Goal: Task Accomplishment & Management: Manage account settings

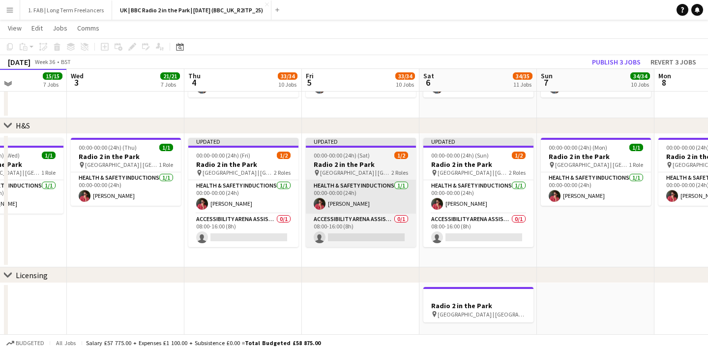
scroll to position [716, 0]
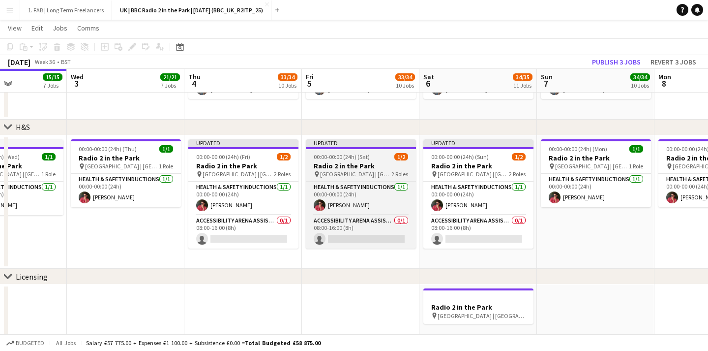
click at [373, 158] on div "00:00-00:00 (24h) (Sat) 1/2" at bounding box center [361, 156] width 110 height 7
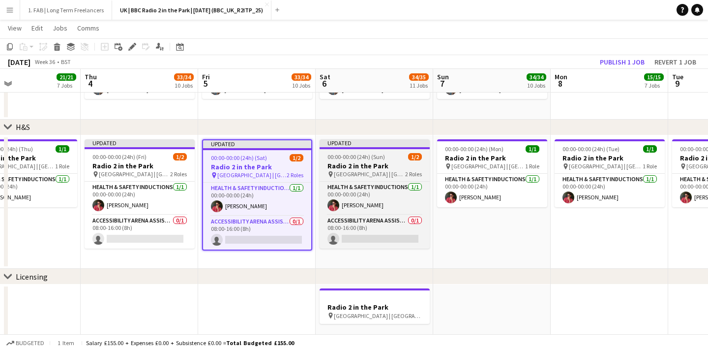
scroll to position [0, 414]
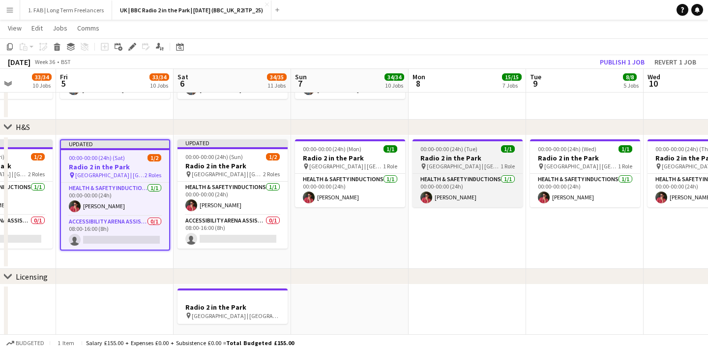
click at [466, 147] on span "00:00-00:00 (24h) (Tue)" at bounding box center [448, 148] width 57 height 7
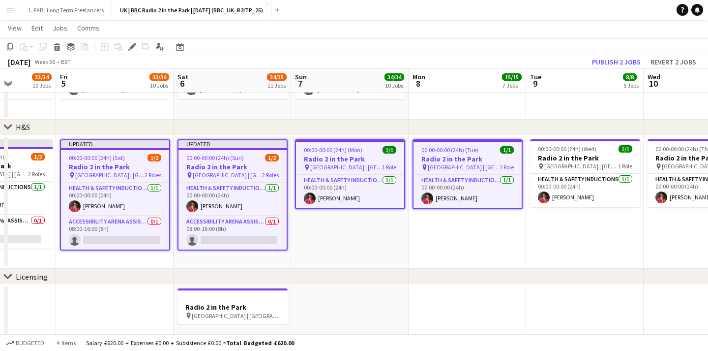
click at [450, 152] on span "00:00-00:00 (24h) (Tue)" at bounding box center [449, 149] width 57 height 7
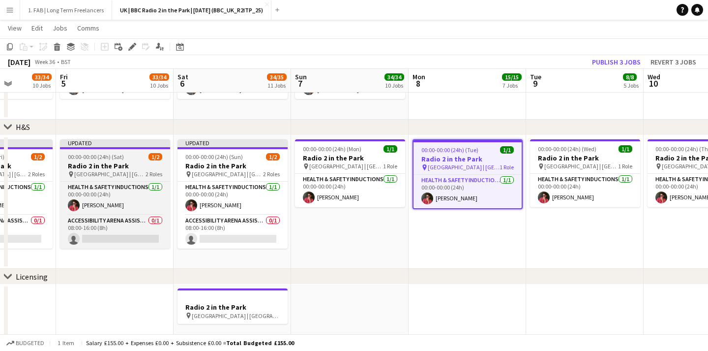
click at [119, 145] on div "Updated" at bounding box center [115, 143] width 110 height 8
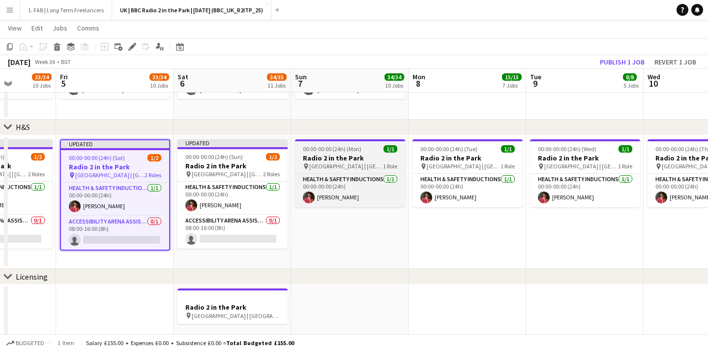
click at [311, 145] on span "00:00-00:00 (24h) (Mon)" at bounding box center [332, 148] width 59 height 7
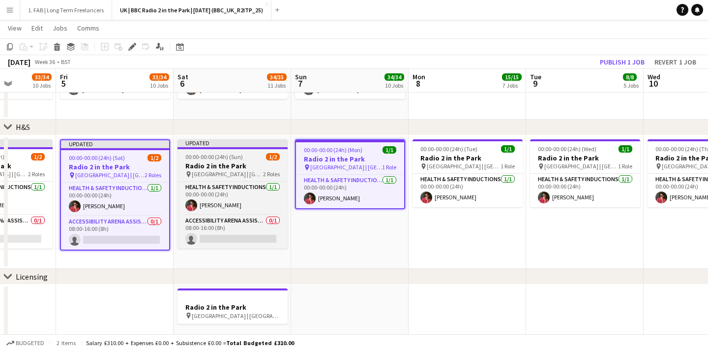
click at [229, 147] on div at bounding box center [232, 148] width 110 height 2
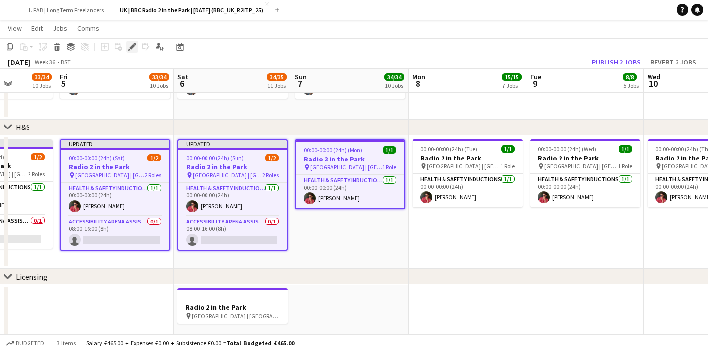
click at [129, 50] on icon at bounding box center [129, 49] width 2 height 2
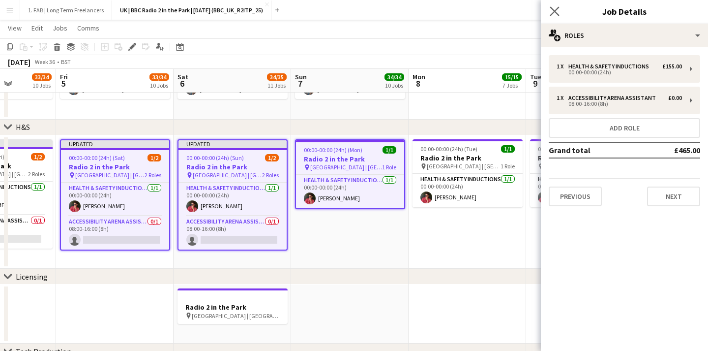
click at [553, 6] on app-icon "Close pop-in" at bounding box center [555, 11] width 14 height 14
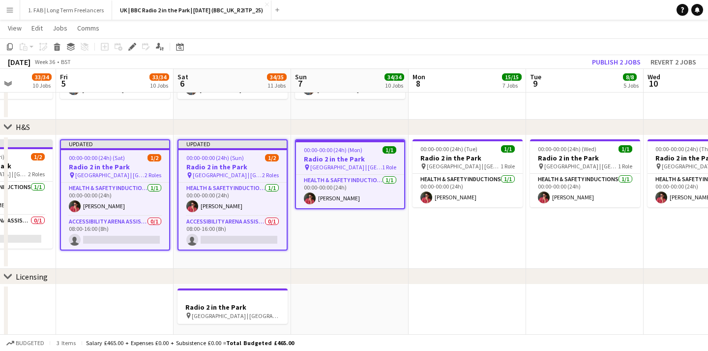
click at [327, 234] on app-date-cell "00:00-00:00 (24h) (Mon) 1/1 Radio 2 in the Park pin [GEOGRAPHIC_DATA] | [GEOGRA…" at bounding box center [349, 202] width 117 height 134
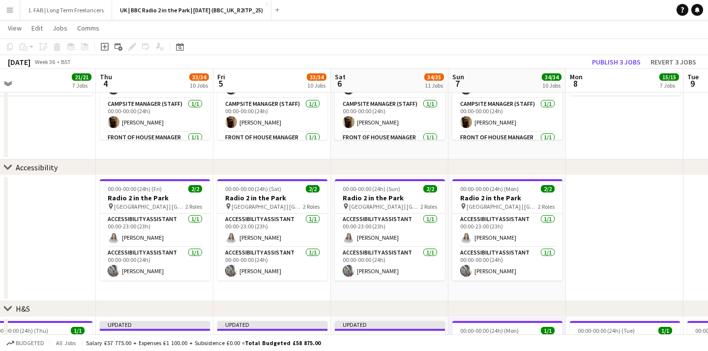
scroll to position [0, 259]
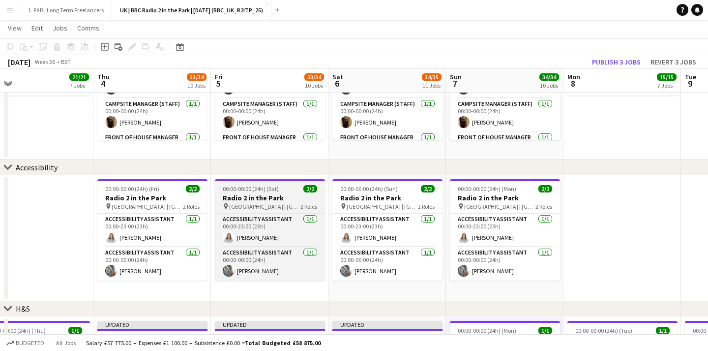
click at [285, 189] on div "00:00-00:00 (24h) (Sat) 2/2" at bounding box center [270, 188] width 110 height 7
click at [260, 188] on span "00:00-00:00 (24h) (Sat)" at bounding box center [251, 188] width 56 height 7
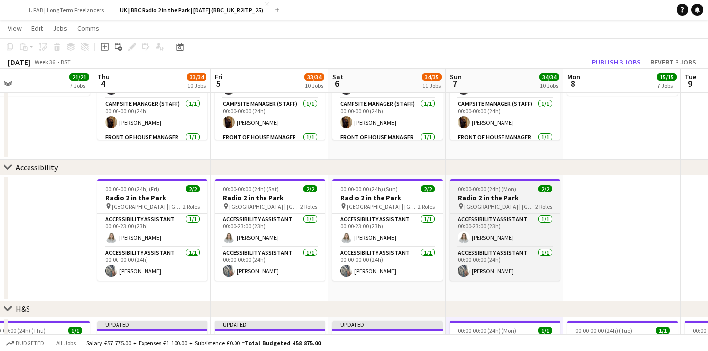
click at [473, 195] on h3 "Radio 2 in the Park" at bounding box center [505, 197] width 110 height 9
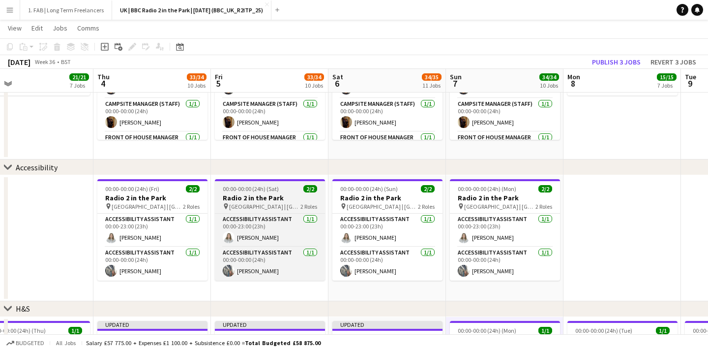
click at [272, 195] on h3 "Radio 2 in the Park" at bounding box center [270, 197] width 110 height 9
click at [274, 193] on app-job-card "00:00-00:00 (24h) (Sat) 2/2 Radio 2 in the Park pin [GEOGRAPHIC_DATA] | [GEOGRA…" at bounding box center [270, 229] width 110 height 101
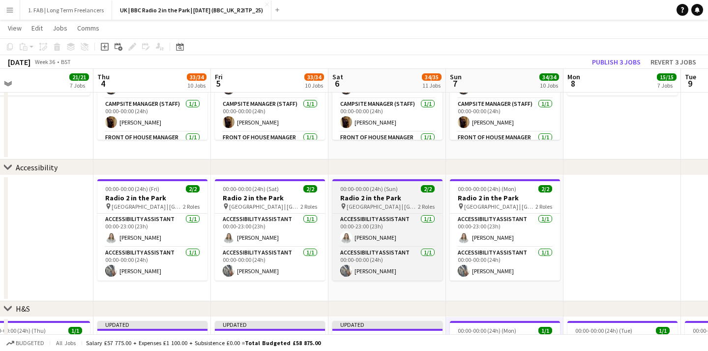
click at [398, 192] on div "00:00-00:00 (24h) (Sun) 2/2" at bounding box center [387, 188] width 110 height 7
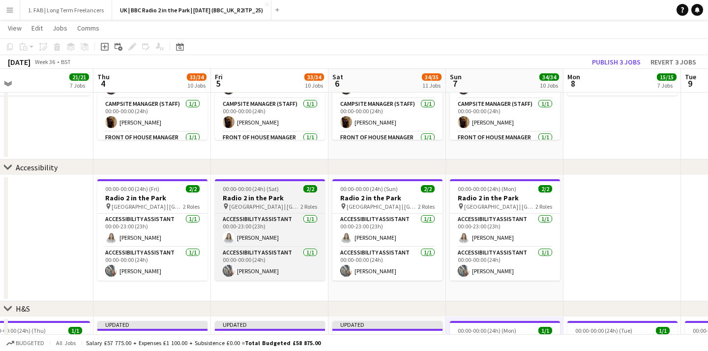
click at [273, 204] on span "[GEOGRAPHIC_DATA] | [GEOGRAPHIC_DATA], [GEOGRAPHIC_DATA]" at bounding box center [264, 206] width 71 height 7
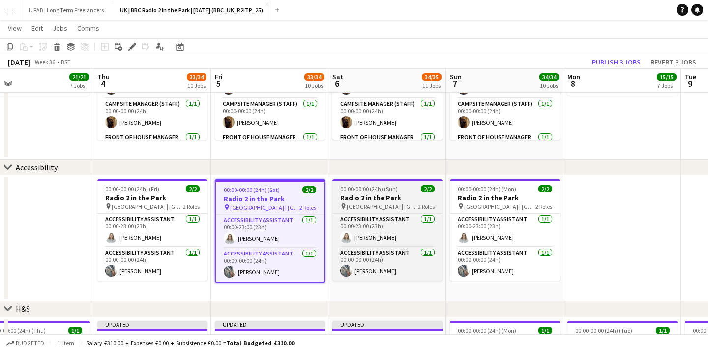
click at [402, 204] on span "[GEOGRAPHIC_DATA] | [GEOGRAPHIC_DATA], [GEOGRAPHIC_DATA]" at bounding box center [382, 206] width 71 height 7
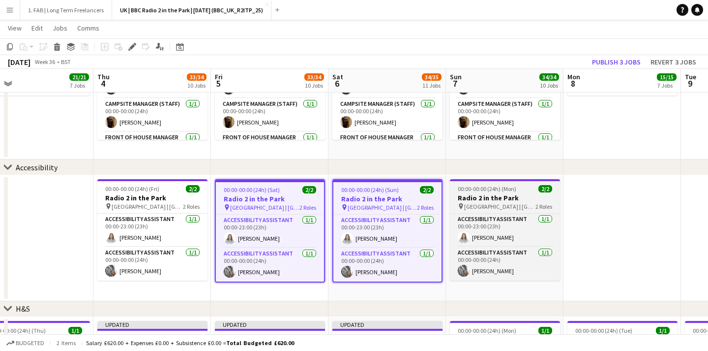
click at [491, 196] on h3 "Radio 2 in the Park" at bounding box center [505, 197] width 110 height 9
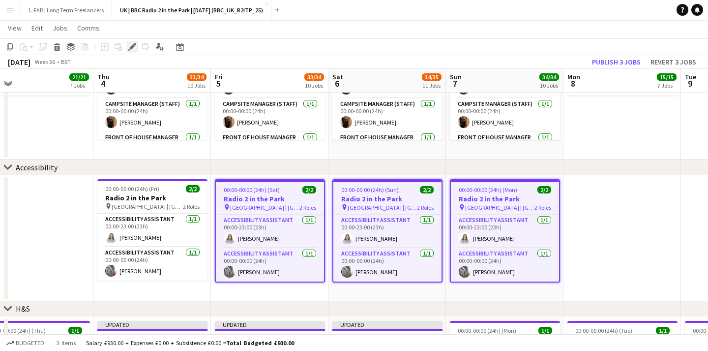
click at [131, 44] on icon "Edit" at bounding box center [132, 47] width 8 height 8
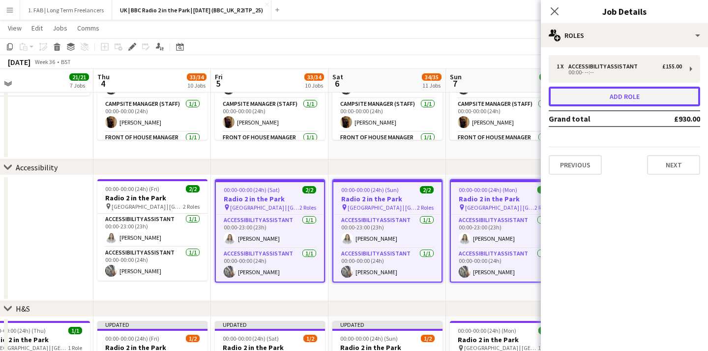
click at [601, 98] on button "Add role" at bounding box center [624, 97] width 151 height 20
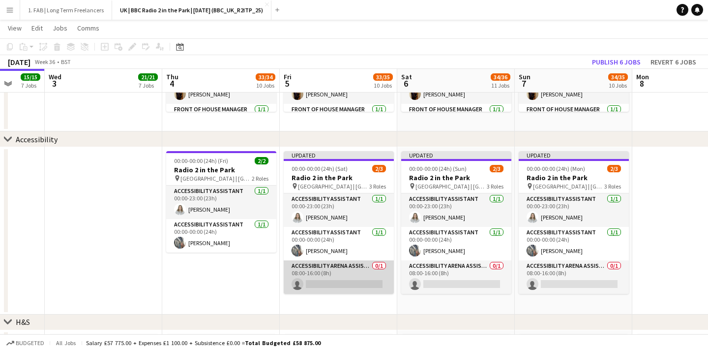
scroll to position [0, 461]
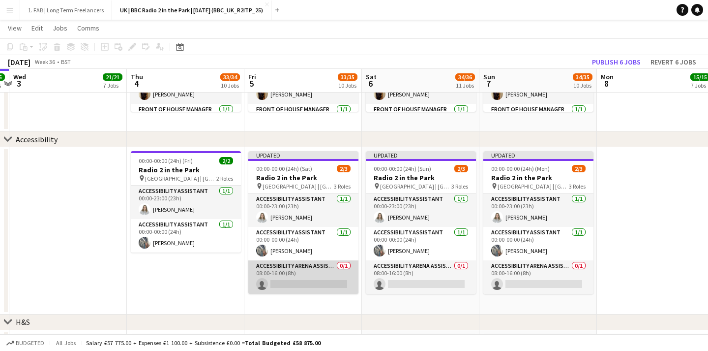
click at [322, 270] on app-card-role "Accessibility Arena Assistant 0/1 08:00-16:00 (8h) single-neutral-actions" at bounding box center [303, 276] width 110 height 33
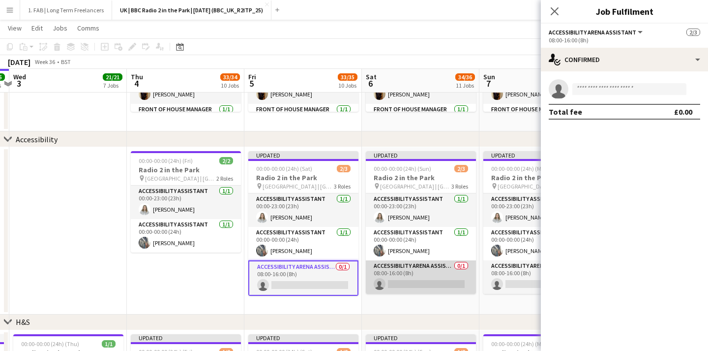
click at [406, 266] on app-card-role "Accessibility Arena Assistant 0/1 08:00-16:00 (8h) single-neutral-actions" at bounding box center [421, 276] width 110 height 33
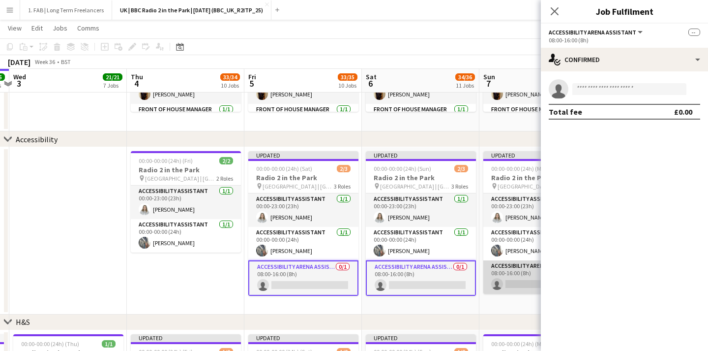
click at [483, 265] on app-card-role "Accessibility Arena Assistant 0/1 08:00-16:00 (8h) single-neutral-actions" at bounding box center [538, 276] width 110 height 33
click at [625, 27] on app-options-switcher "Accessibility Arena Assistant All roles Accessibility Arena Assistant -- 08:00-…" at bounding box center [624, 36] width 167 height 24
click at [625, 35] on span "Accessibility Arena Assistant" at bounding box center [593, 32] width 88 height 7
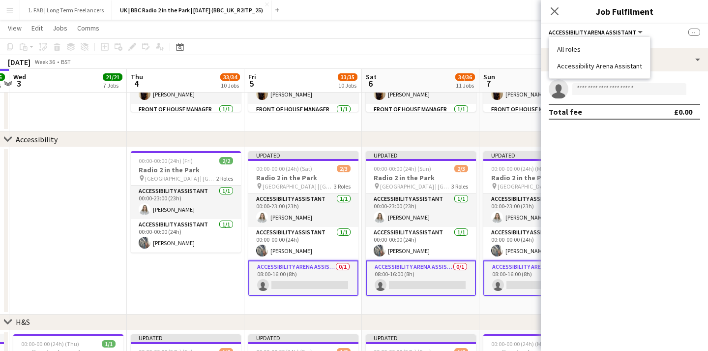
click at [588, 68] on li "Accessibility Arena Assistant" at bounding box center [599, 65] width 85 height 9
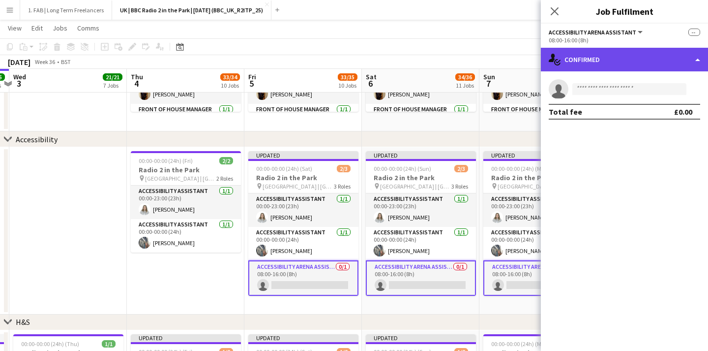
click at [612, 59] on div "single-neutral-actions-check-2 Confirmed" at bounding box center [624, 60] width 167 height 24
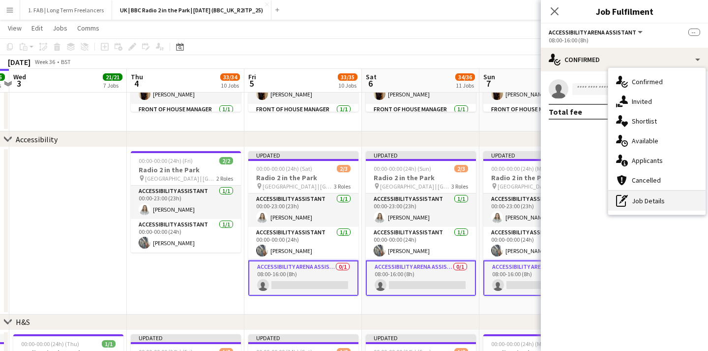
click at [660, 200] on div "pen-write Job Details" at bounding box center [656, 201] width 97 height 20
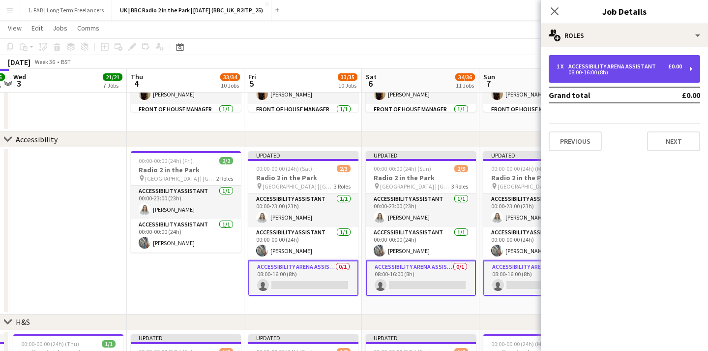
click at [622, 67] on div "Accessibility Arena Assistant" at bounding box center [613, 66] width 91 height 7
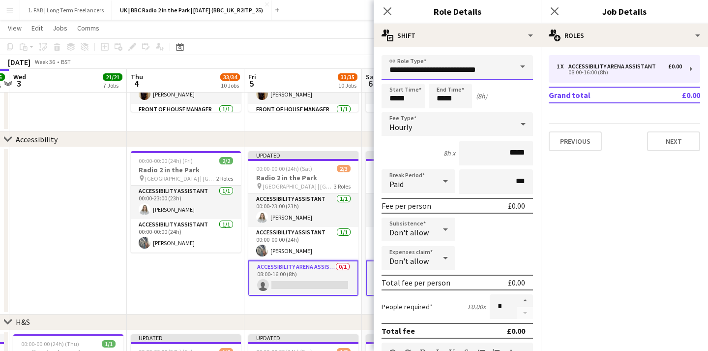
click at [456, 72] on input "**********" at bounding box center [457, 67] width 151 height 25
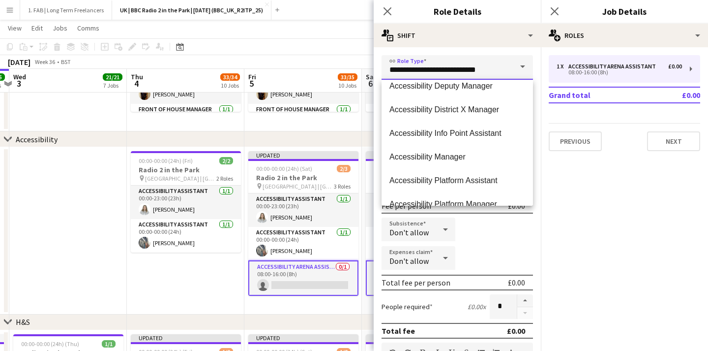
scroll to position [255, 0]
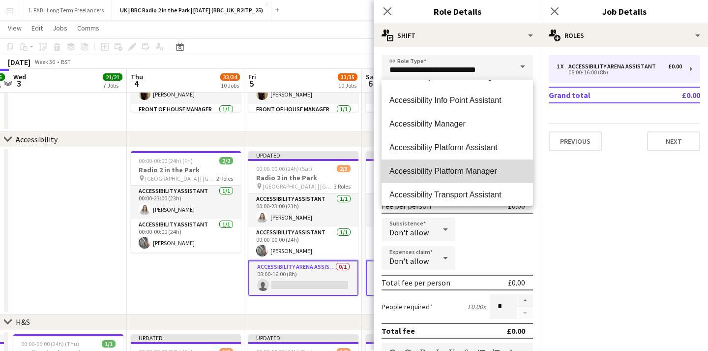
click at [484, 168] on span "Accessibility Platform Manager" at bounding box center [457, 170] width 136 height 9
type input "**********"
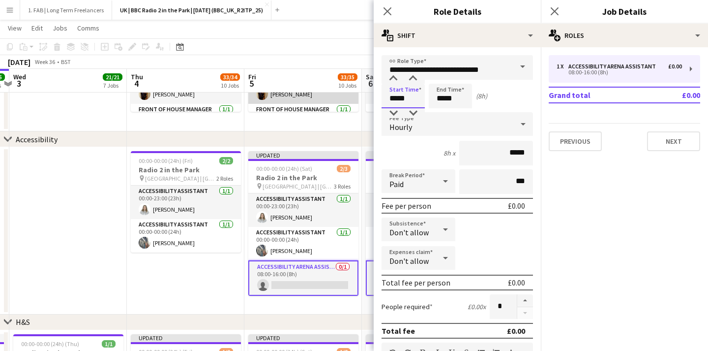
drag, startPoint x: 407, startPoint y: 98, endPoint x: 339, endPoint y: 96, distance: 67.9
click at [339, 96] on body "Menu Boards Boards Boards All jobs Status Workforce Workforce My Workforce Recr…" at bounding box center [354, 328] width 708 height 1783
type input "*****"
click at [424, 126] on div "Hourly" at bounding box center [448, 124] width 132 height 24
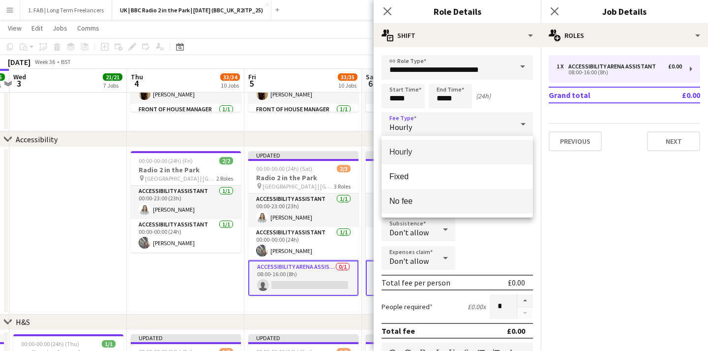
click at [407, 197] on span "No fee" at bounding box center [457, 200] width 136 height 9
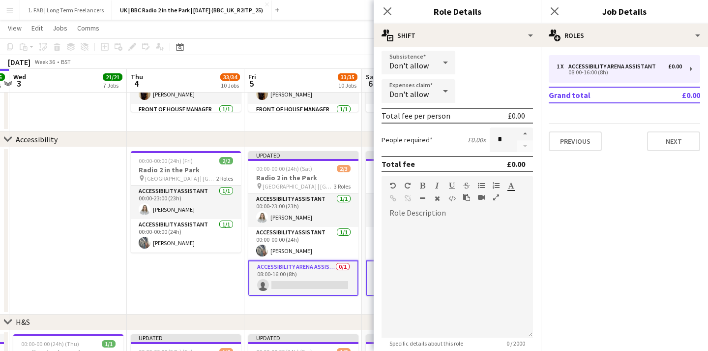
scroll to position [104, 0]
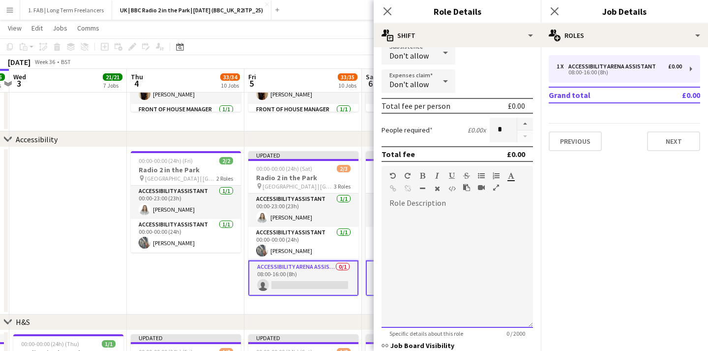
click at [406, 232] on div at bounding box center [457, 268] width 151 height 118
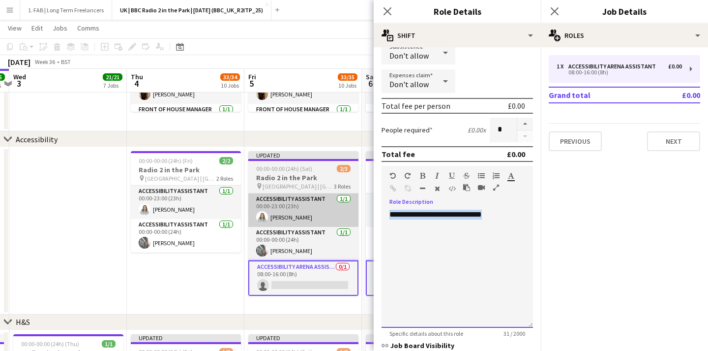
drag, startPoint x: 520, startPoint y: 213, endPoint x: 340, endPoint y: 212, distance: 179.9
click at [340, 212] on body "Menu Boards Boards Boards All jobs Status Workforce Workforce My Workforce Recr…" at bounding box center [354, 328] width 708 height 1783
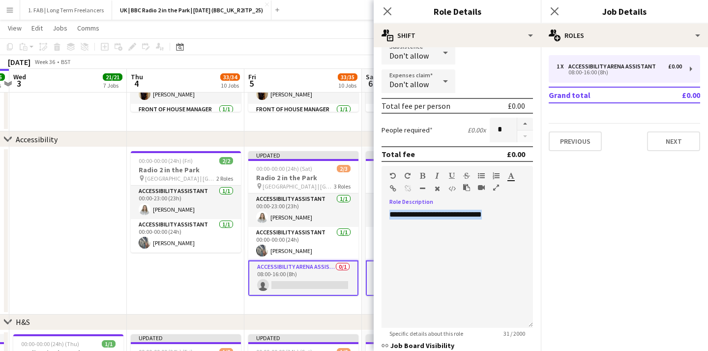
click at [420, 172] on icon "button" at bounding box center [422, 175] width 5 height 7
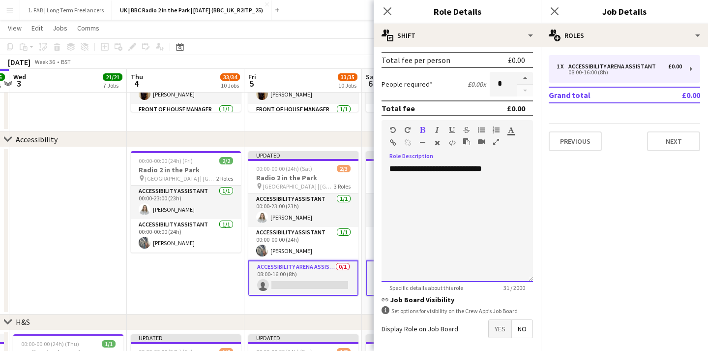
click at [491, 229] on div "**********" at bounding box center [457, 223] width 151 height 118
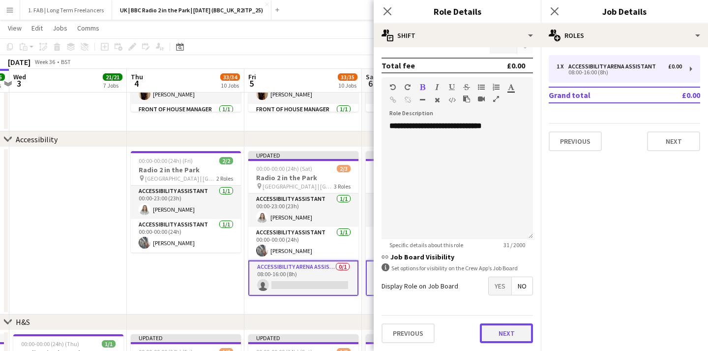
click at [510, 330] on button "Next" at bounding box center [506, 333] width 53 height 20
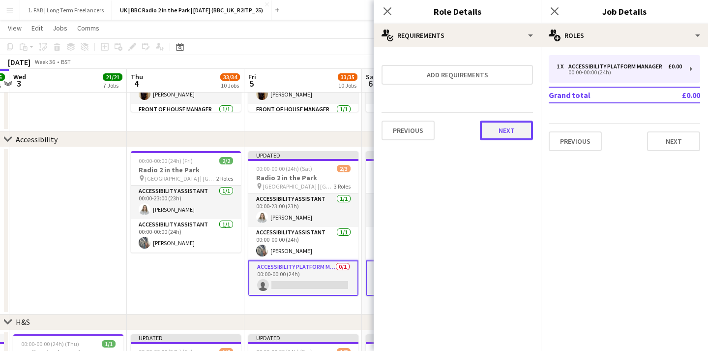
click at [504, 127] on button "Next" at bounding box center [506, 130] width 53 height 20
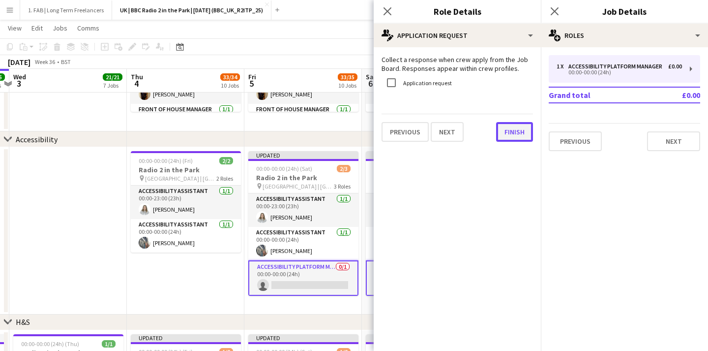
click at [504, 127] on button "Finish" at bounding box center [514, 132] width 37 height 20
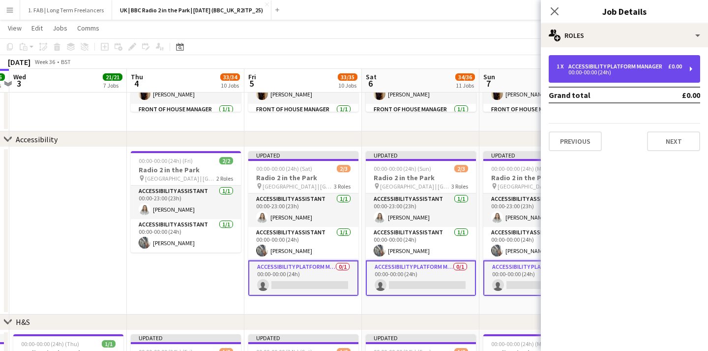
click at [633, 72] on div "00:00-00:00 (24h)" at bounding box center [619, 72] width 125 height 5
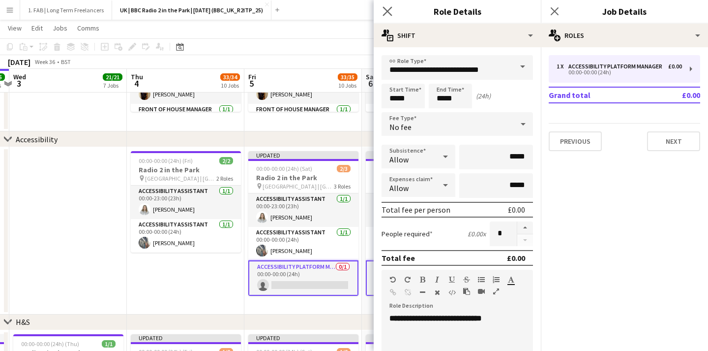
click at [382, 9] on app-icon "Close pop-in" at bounding box center [388, 11] width 14 height 14
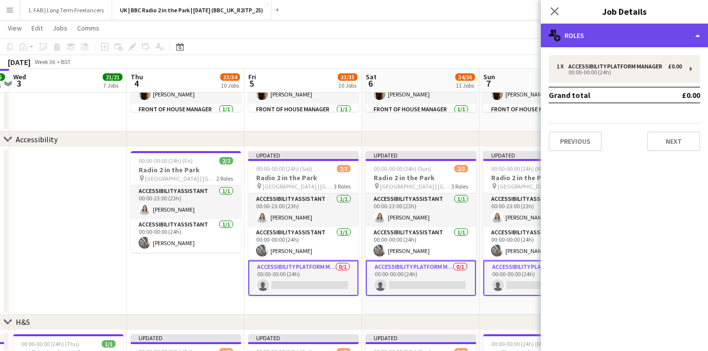
click at [607, 37] on div "multiple-users-add Roles" at bounding box center [624, 36] width 167 height 24
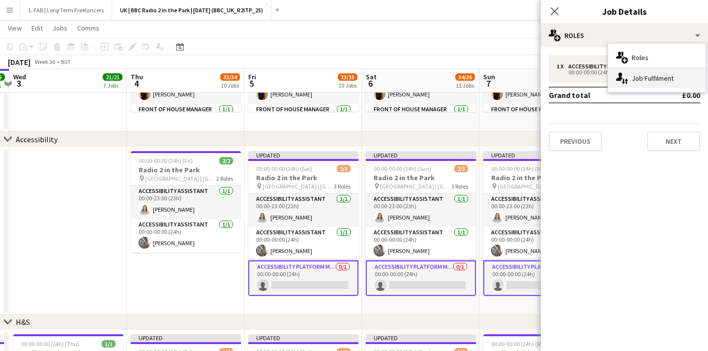
click at [640, 85] on div "single-neutral-actions-up-down Job Fulfilment" at bounding box center [656, 78] width 97 height 20
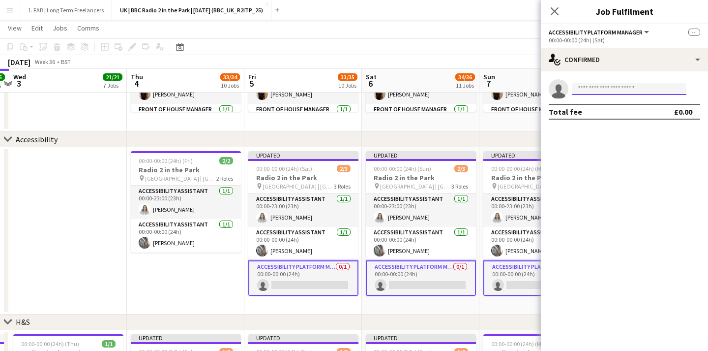
click at [617, 87] on input at bounding box center [629, 89] width 114 height 12
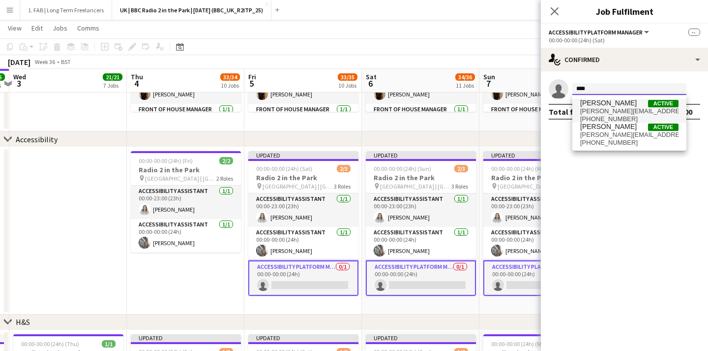
type input "****"
click at [620, 116] on span "+447516577321" at bounding box center [629, 119] width 98 height 8
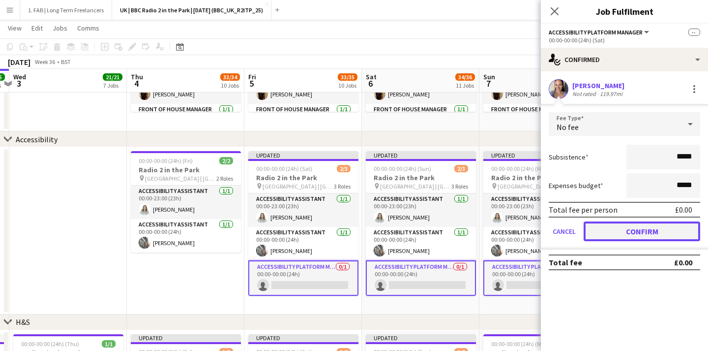
click at [629, 224] on button "Confirm" at bounding box center [642, 231] width 117 height 20
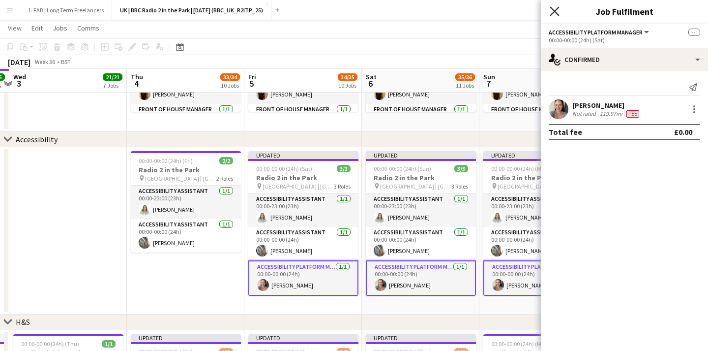
click at [556, 8] on icon "Close pop-in" at bounding box center [554, 10] width 9 height 9
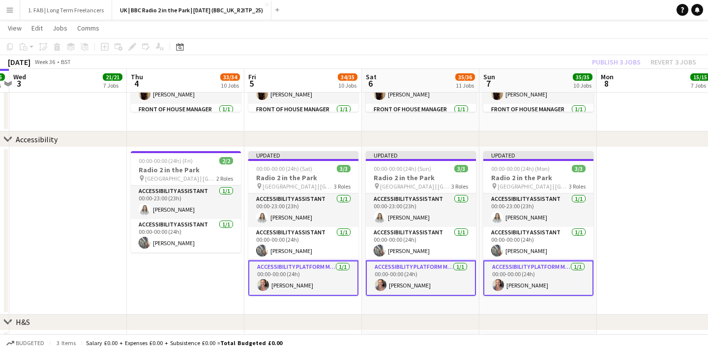
click at [622, 137] on div "chevron-right Accessibility" at bounding box center [354, 139] width 708 height 16
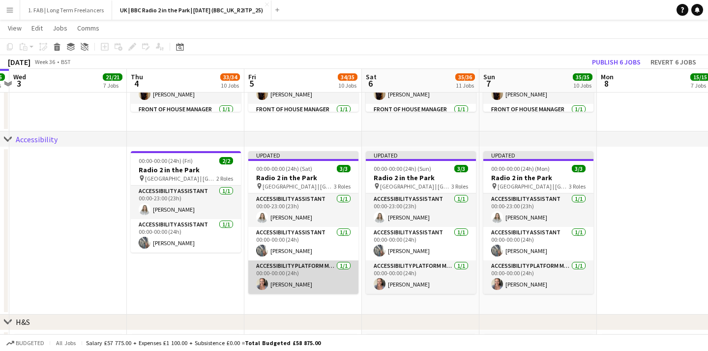
click at [313, 268] on app-card-role "Accessibility Platform Manager 1/1 00:00-00:00 (24h) Beth Moseley" at bounding box center [303, 276] width 110 height 33
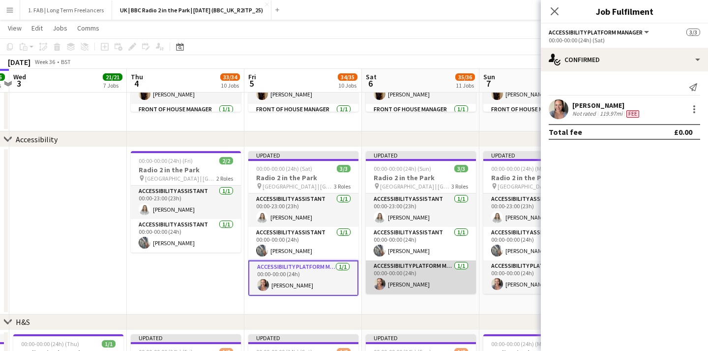
click at [397, 287] on app-card-role "Accessibility Platform Manager 1/1 00:00-00:00 (24h) Beth Moseley" at bounding box center [421, 276] width 110 height 33
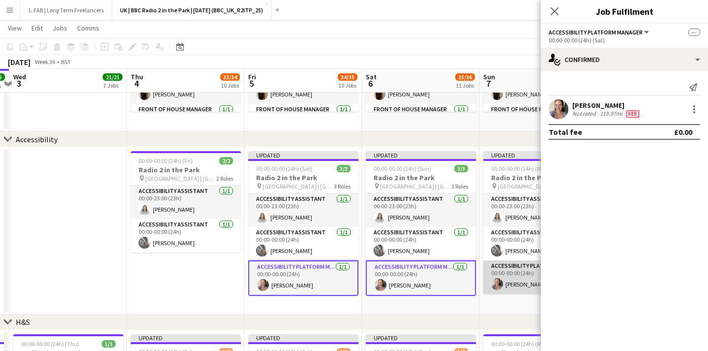
click at [497, 279] on app-user-avatar at bounding box center [497, 284] width 12 height 12
click at [555, 3] on div "Close pop-in" at bounding box center [555, 11] width 28 height 23
click at [554, 10] on icon at bounding box center [554, 10] width 9 height 9
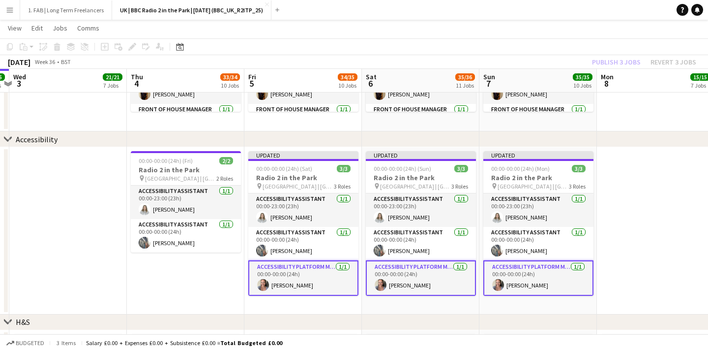
click at [619, 51] on app-toolbar "Copy Paste Paste Command V Paste with crew Command Shift V Paste linked Job Del…" at bounding box center [354, 46] width 708 height 17
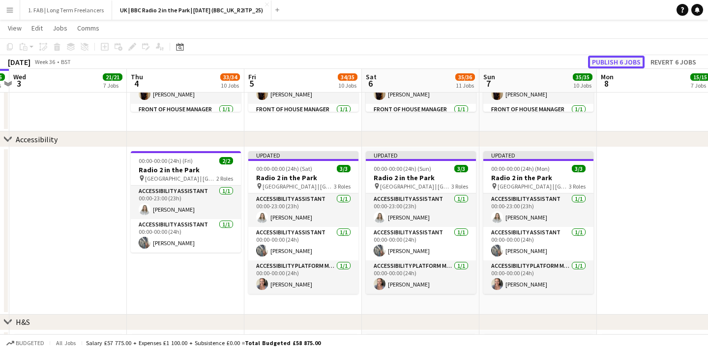
click at [619, 62] on button "Publish 6 jobs" at bounding box center [616, 62] width 57 height 13
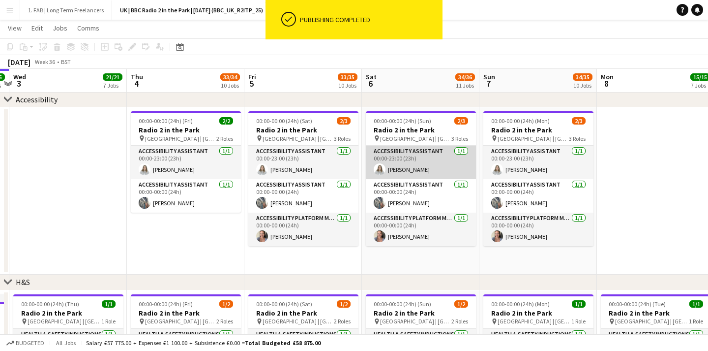
scroll to position [598, 0]
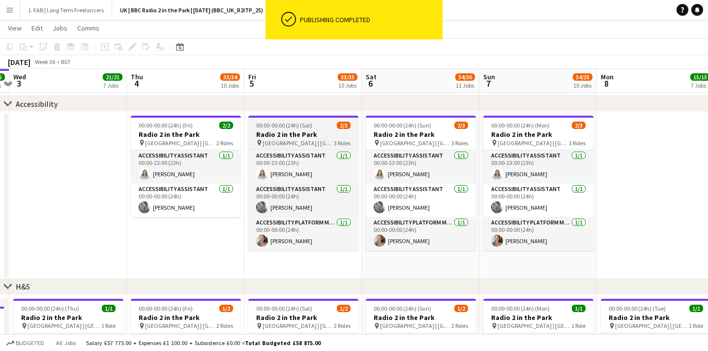
click at [304, 125] on span "00:00-00:00 (24h) (Sat)" at bounding box center [284, 124] width 56 height 7
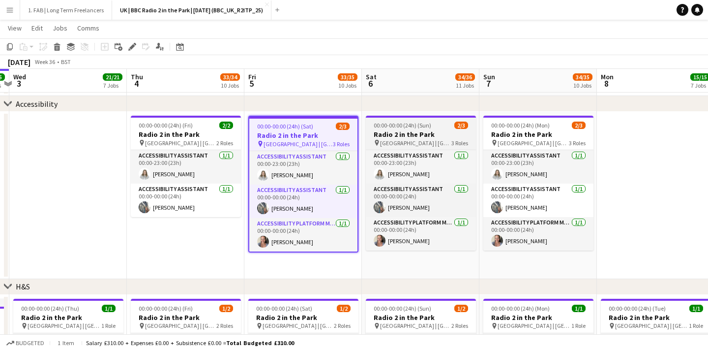
click at [412, 124] on span "00:00-00:00 (24h) (Sun)" at bounding box center [403, 124] width 58 height 7
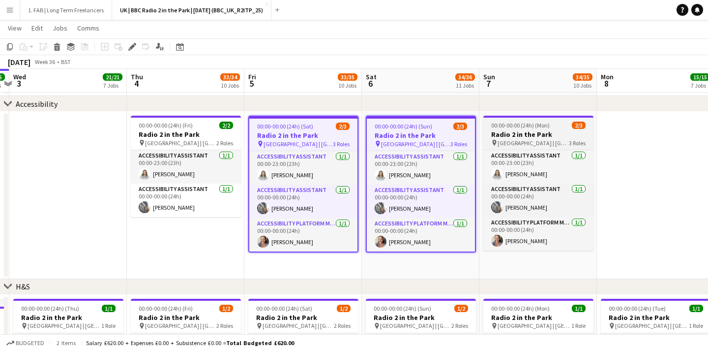
click at [516, 124] on span "00:00-00:00 (24h) (Mon)" at bounding box center [520, 124] width 59 height 7
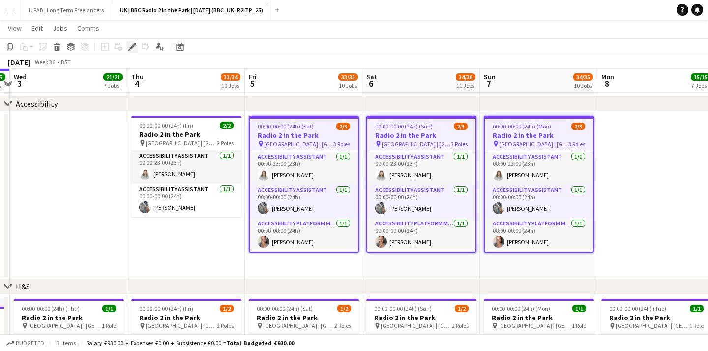
click at [130, 44] on icon "Edit" at bounding box center [132, 47] width 8 height 8
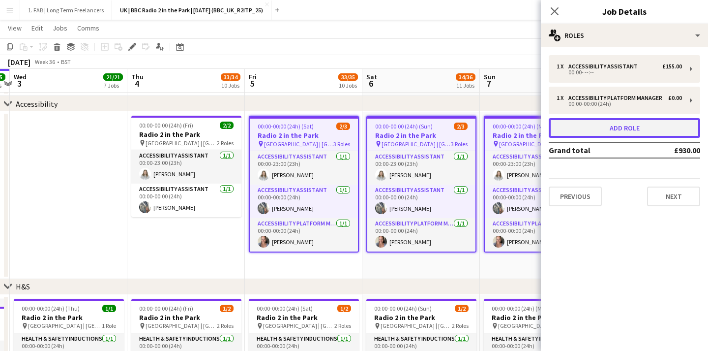
click at [628, 132] on button "Add role" at bounding box center [624, 128] width 151 height 20
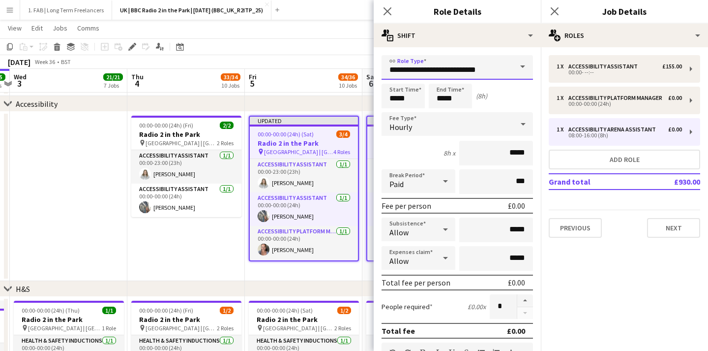
click at [495, 65] on input "**********" at bounding box center [457, 67] width 151 height 25
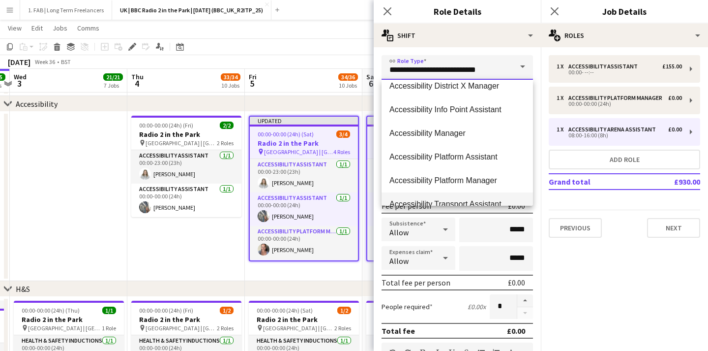
scroll to position [249, 0]
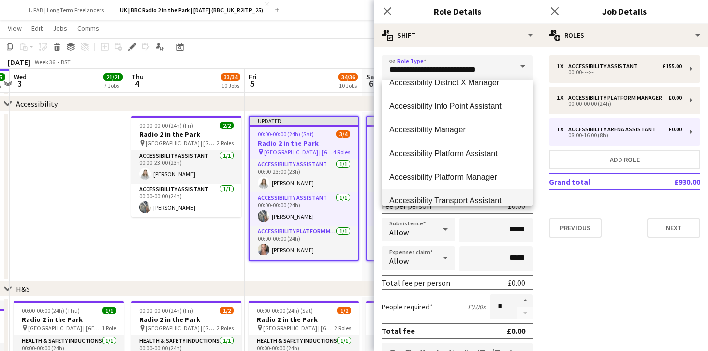
click at [482, 173] on span "Accessibility Platform Manager" at bounding box center [457, 176] width 136 height 9
type input "**********"
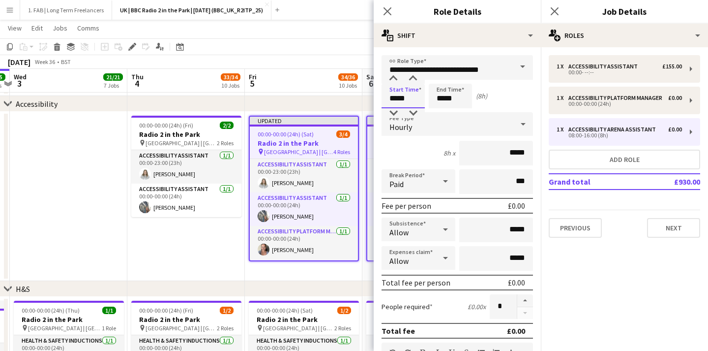
drag, startPoint x: 413, startPoint y: 99, endPoint x: 347, endPoint y: 88, distance: 67.8
click at [347, 88] on body "Menu Boards Boards Boards All jobs Status Workforce Workforce My Workforce Recr…" at bounding box center [354, 291] width 708 height 1778
type input "*****"
click at [425, 129] on div "Hourly" at bounding box center [448, 124] width 132 height 24
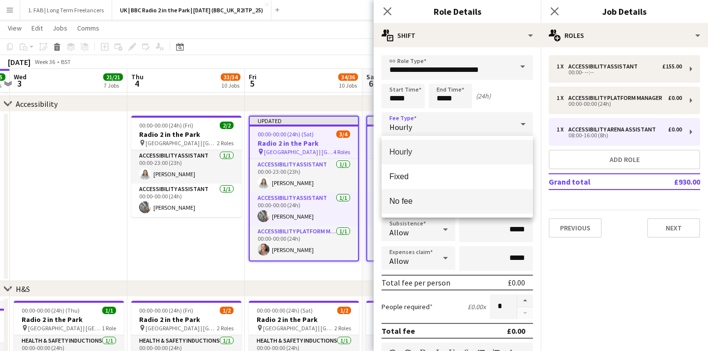
click at [409, 193] on mat-option "No fee" at bounding box center [457, 201] width 151 height 25
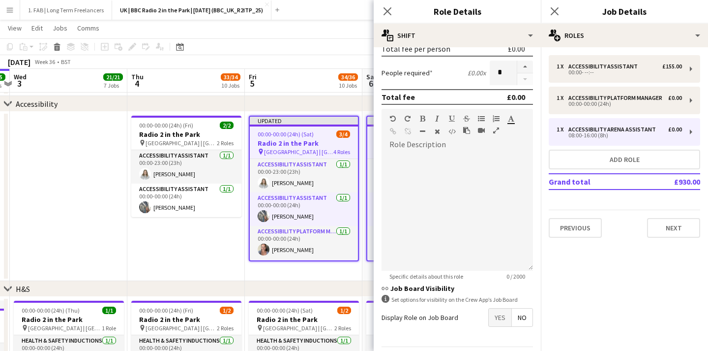
scroll to position [189, 0]
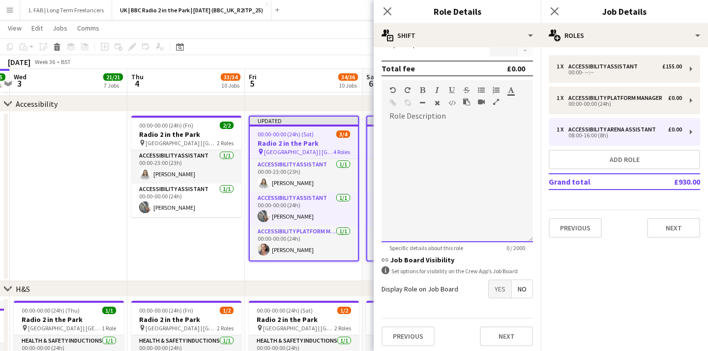
click at [392, 135] on div at bounding box center [457, 183] width 151 height 118
drag, startPoint x: 423, startPoint y: 142, endPoint x: 375, endPoint y: 128, distance: 50.1
click at [375, 128] on form "**********" at bounding box center [457, 110] width 167 height 488
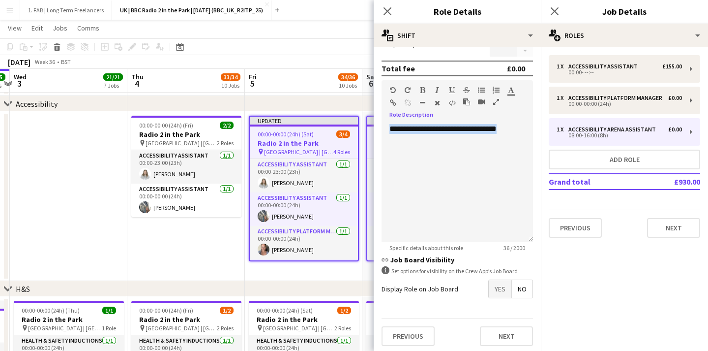
click at [422, 89] on icon "button" at bounding box center [422, 90] width 5 height 7
click at [439, 167] on div "**********" at bounding box center [457, 183] width 151 height 118
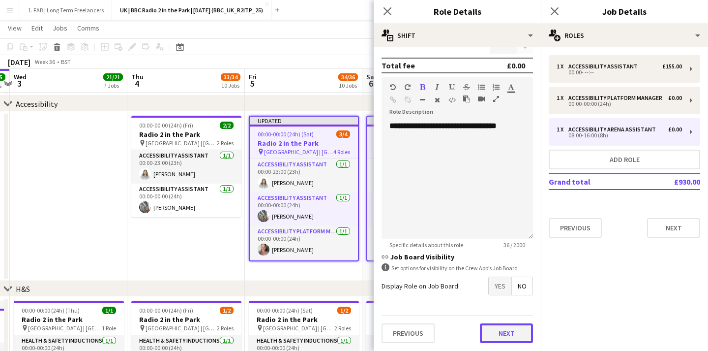
click at [509, 336] on button "Next" at bounding box center [506, 333] width 53 height 20
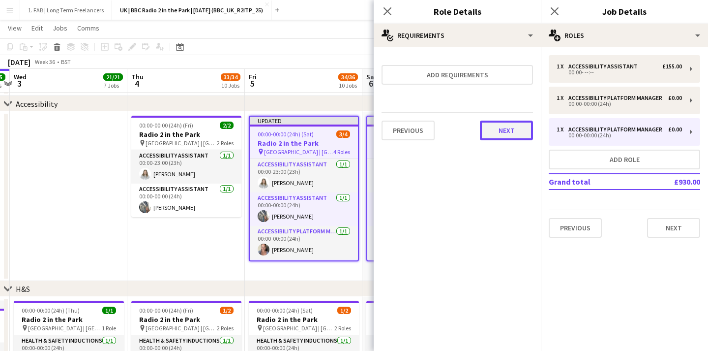
click at [514, 133] on button "Next" at bounding box center [506, 130] width 53 height 20
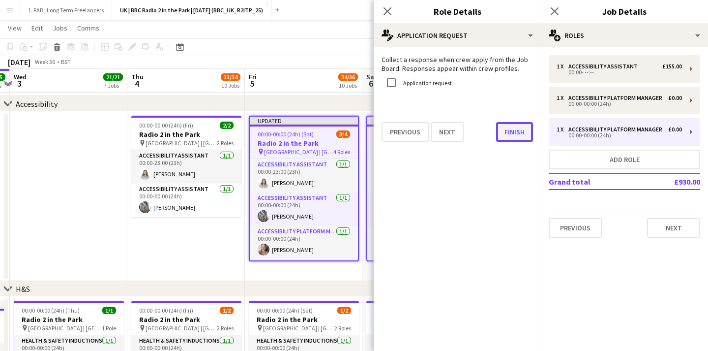
click at [514, 133] on button "Finish" at bounding box center [514, 132] width 37 height 20
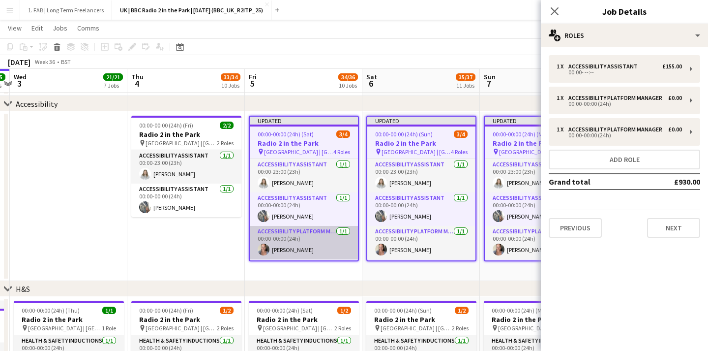
scroll to position [32, 0]
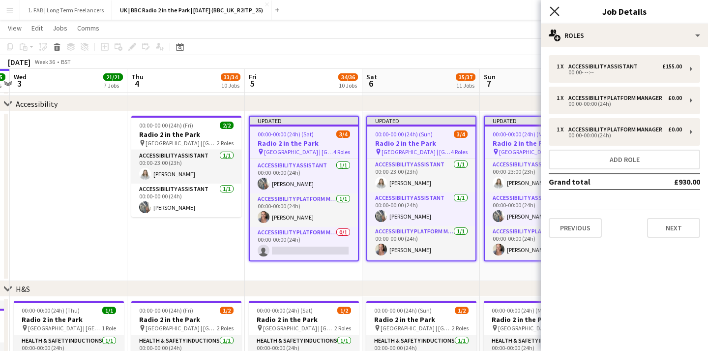
click at [550, 12] on icon "Close pop-in" at bounding box center [554, 10] width 9 height 9
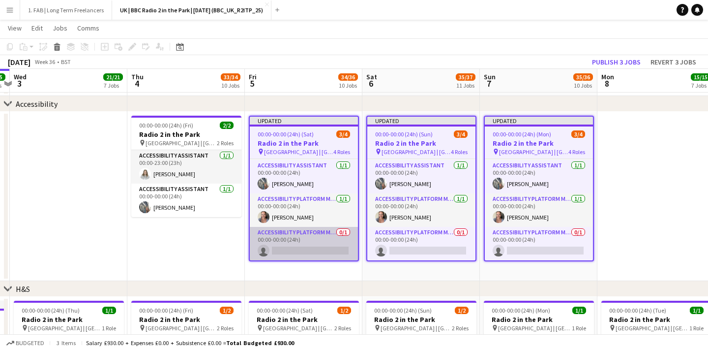
click at [310, 233] on app-card-role "Accessibility Platform Manager 0/1 00:00-00:00 (24h) single-neutral-actions" at bounding box center [304, 243] width 108 height 33
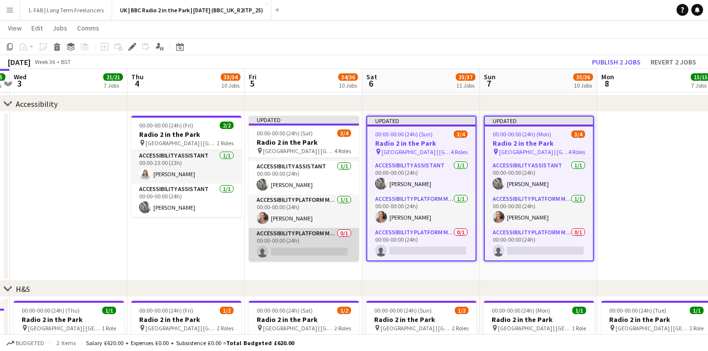
click at [326, 231] on app-card-role "Accessibility Platform Manager 0/1 00:00-00:00 (24h) single-neutral-actions" at bounding box center [304, 244] width 110 height 33
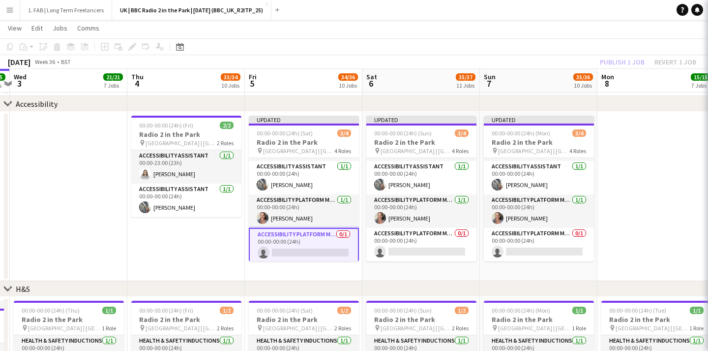
scroll to position [32, 0]
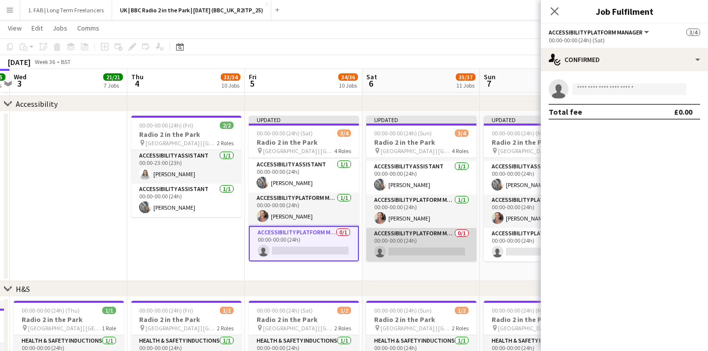
click at [424, 232] on app-card-role "Accessibility Platform Manager 0/1 00:00-00:00 (24h) single-neutral-actions" at bounding box center [421, 244] width 110 height 33
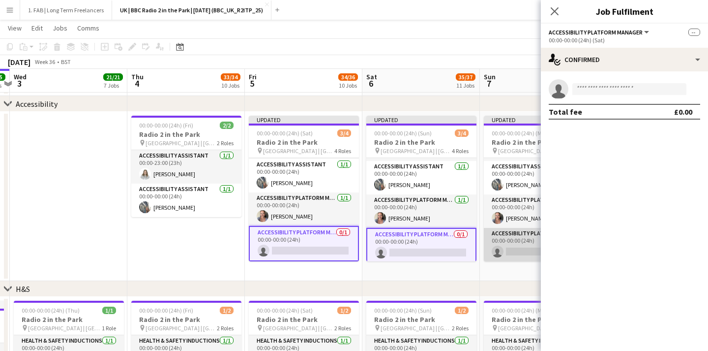
click at [499, 235] on app-card-role "Accessibility Platform Manager 0/1 00:00-00:00 (24h) single-neutral-actions" at bounding box center [539, 244] width 110 height 33
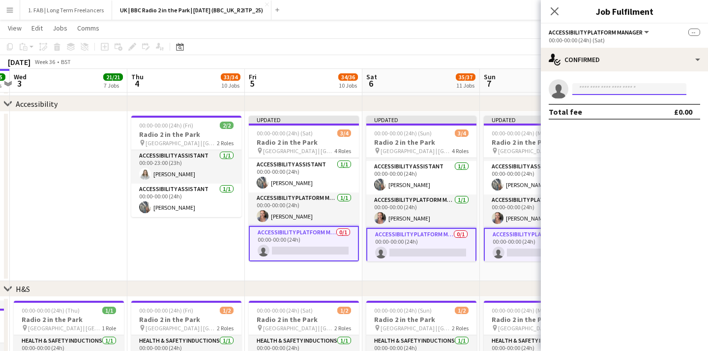
click at [605, 85] on input at bounding box center [629, 89] width 114 height 12
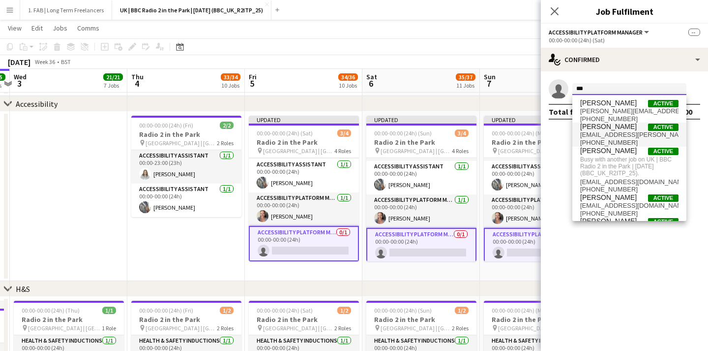
type input "***"
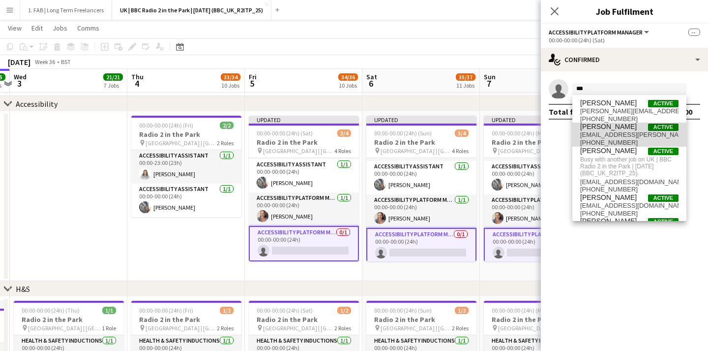
click at [626, 133] on span "hayley.brockhouse@wearefab.com" at bounding box center [629, 135] width 98 height 8
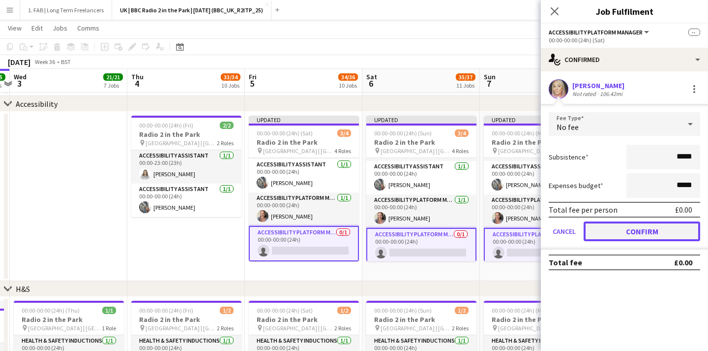
click at [647, 229] on button "Confirm" at bounding box center [642, 231] width 117 height 20
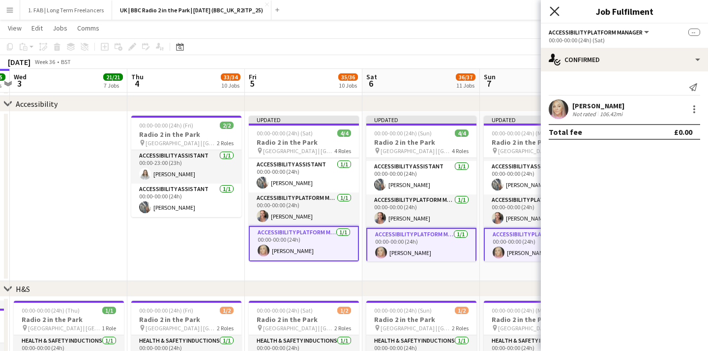
click at [556, 8] on icon "Close pop-in" at bounding box center [554, 10] width 9 height 9
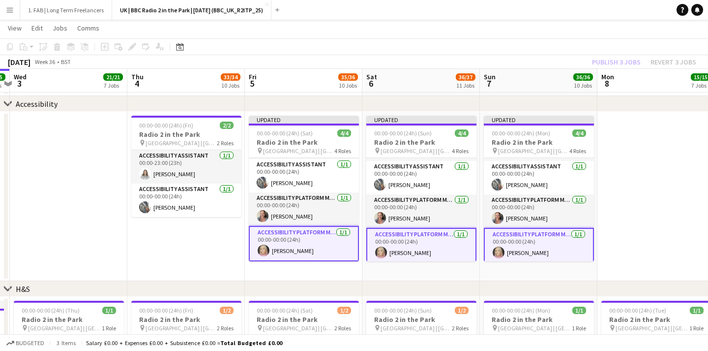
click at [615, 59] on div "Publish 3 jobs Revert 3 jobs" at bounding box center [644, 62] width 128 height 13
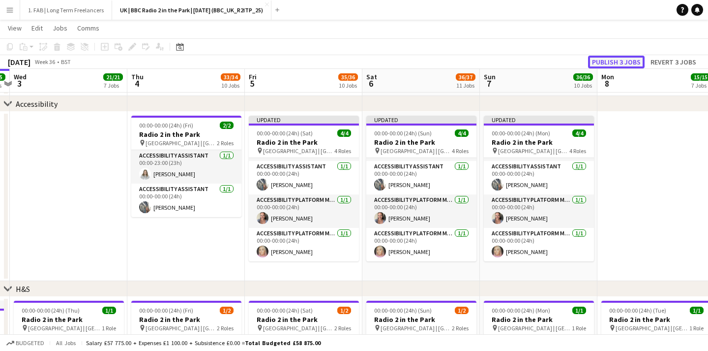
click at [614, 61] on button "Publish 3 jobs" at bounding box center [616, 62] width 57 height 13
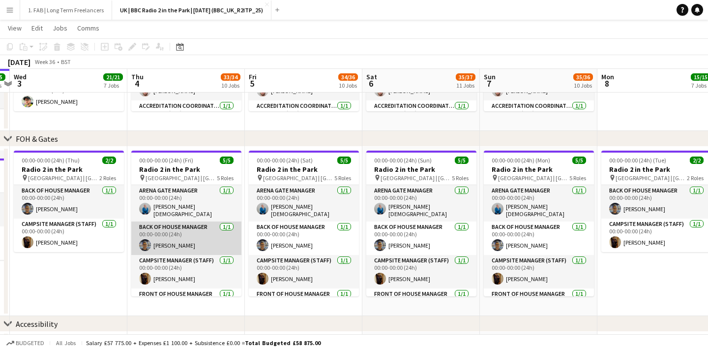
scroll to position [56, 0]
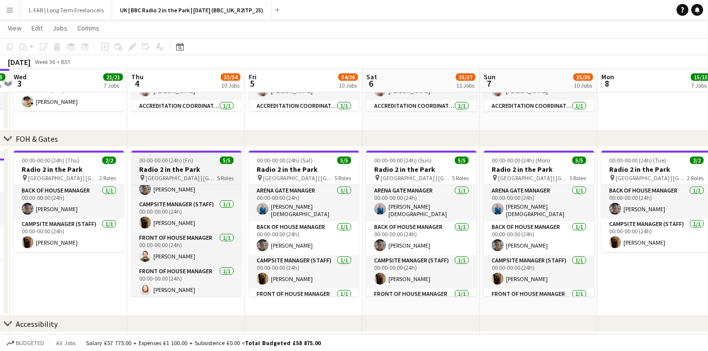
click at [193, 161] on div "00:00-00:00 (24h) (Fri) 5/5" at bounding box center [186, 159] width 110 height 7
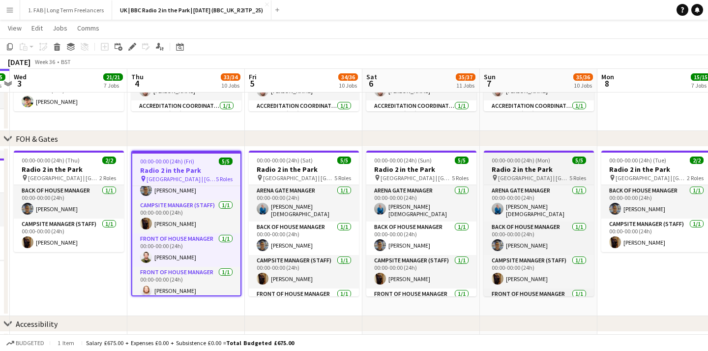
click at [558, 164] on app-job-card "00:00-00:00 (24h) (Mon) 5/5 Radio 2 in the Park pin Hylands Park | Chelmsford, …" at bounding box center [539, 223] width 110 height 146
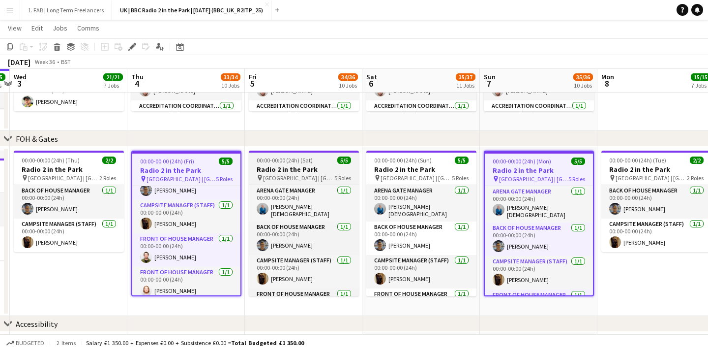
click at [326, 158] on div "00:00-00:00 (24h) (Sat) 5/5" at bounding box center [304, 159] width 110 height 7
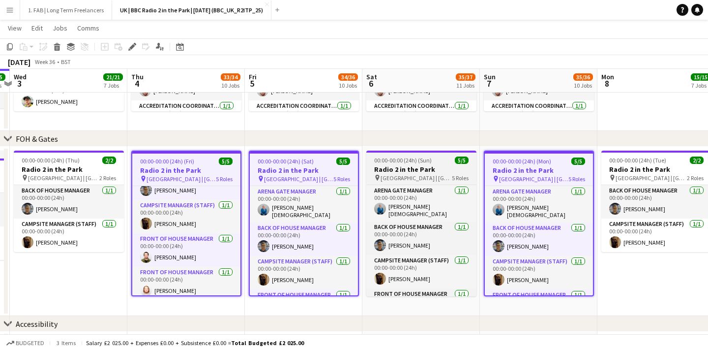
click at [445, 156] on app-job-card "00:00-00:00 (24h) (Sun) 5/5 Radio 2 in the Park pin Hylands Park | Chelmsford, …" at bounding box center [421, 223] width 110 height 146
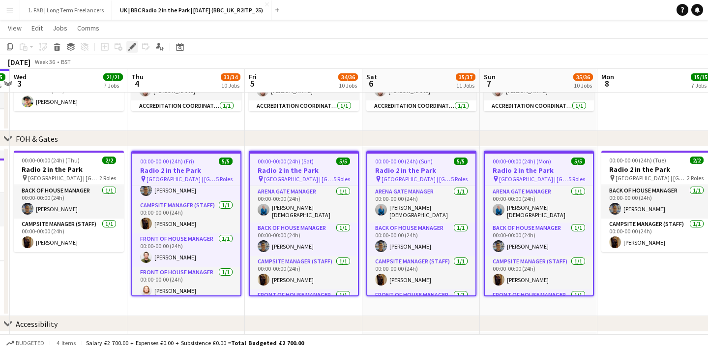
click at [134, 51] on div "Edit" at bounding box center [132, 47] width 12 height 12
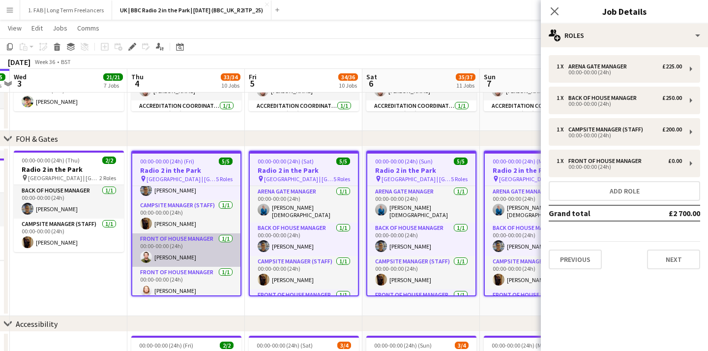
scroll to position [58, 0]
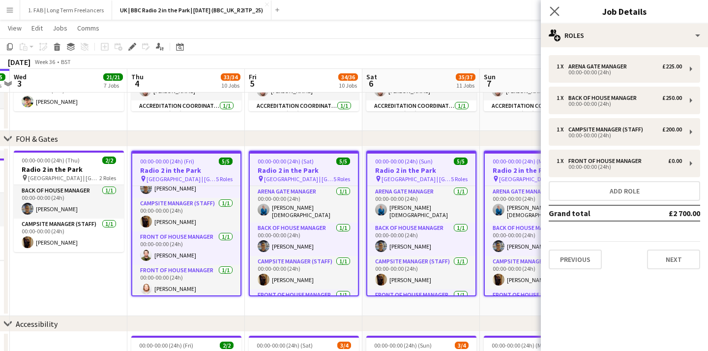
click at [557, 16] on icon "Close pop-in" at bounding box center [554, 10] width 9 height 9
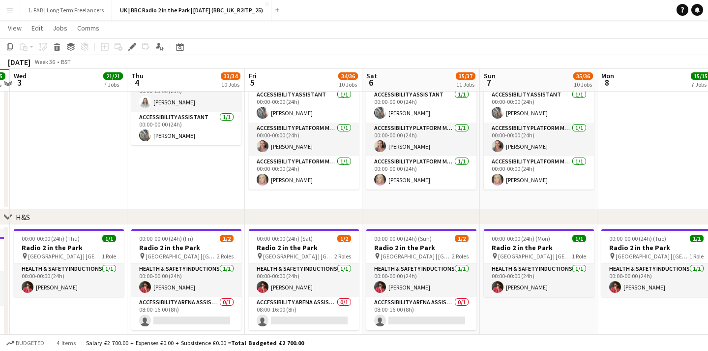
scroll to position [394, 0]
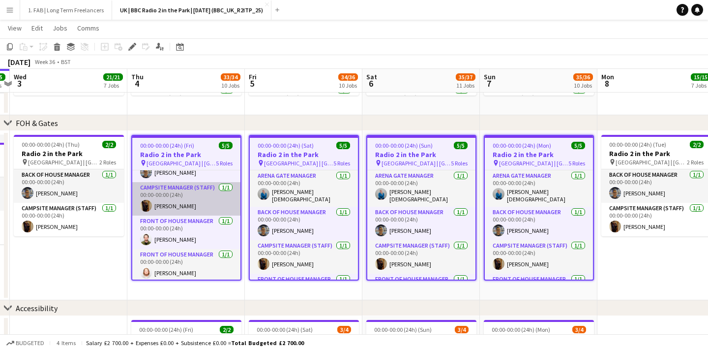
click at [230, 199] on app-card-role "Campsite Manager (Staff) 1/1 00:00-00:00 (24h) Sarah Sharpe" at bounding box center [186, 198] width 108 height 33
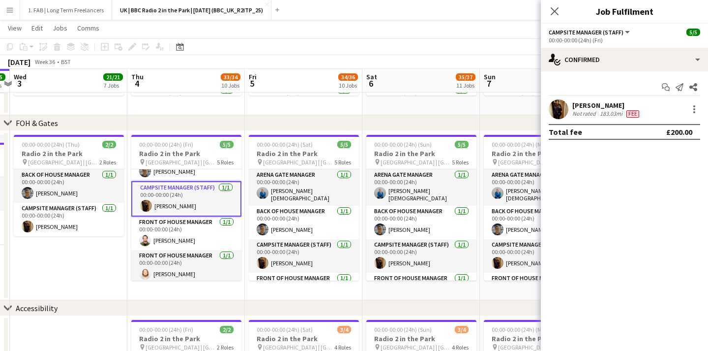
click at [82, 256] on app-date-cell "00:00-00:00 (24h) (Thu) 2/2 Radio 2 in the Park pin Hylands Park | Chelmsford, …" at bounding box center [68, 215] width 117 height 169
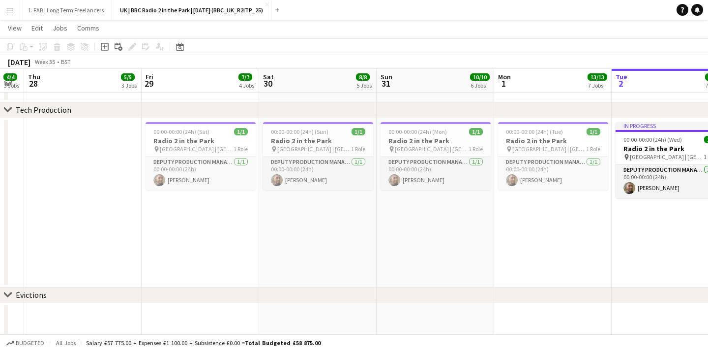
scroll to position [0, 293]
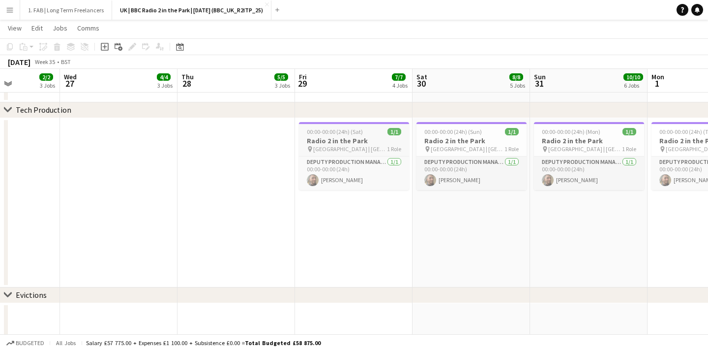
click at [332, 130] on span "00:00-00:00 (24h) (Sat)" at bounding box center [335, 131] width 56 height 7
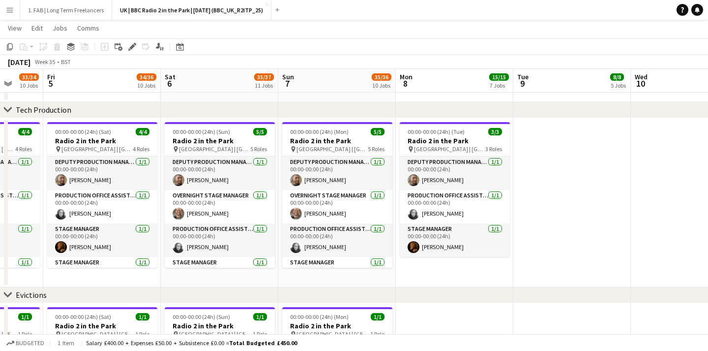
scroll to position [0, 366]
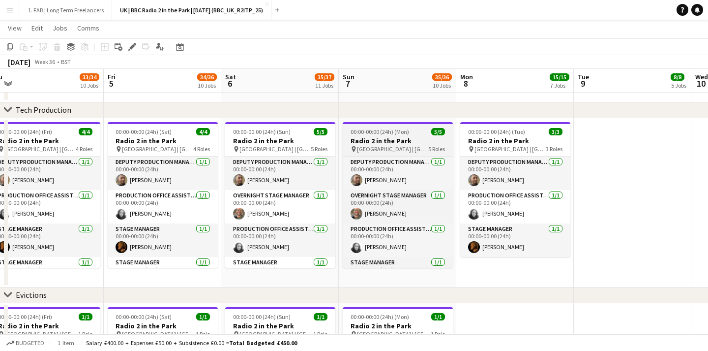
click at [397, 128] on span "00:00-00:00 (24h) (Mon)" at bounding box center [380, 131] width 59 height 7
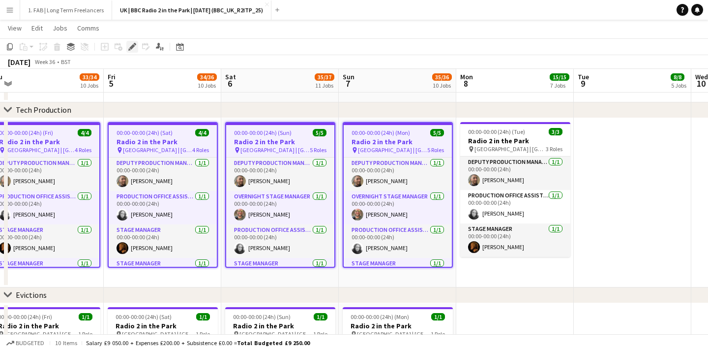
click at [131, 44] on icon "Edit" at bounding box center [132, 47] width 8 height 8
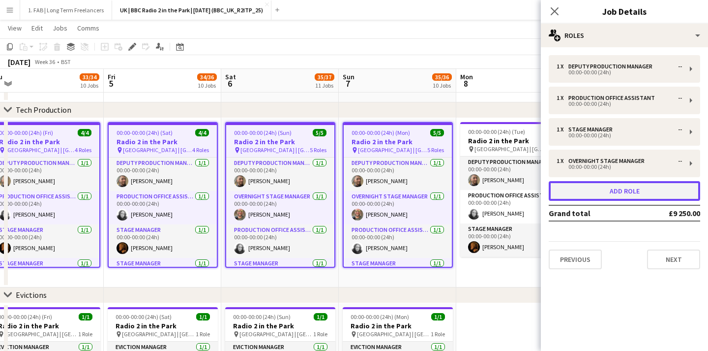
click at [596, 195] on button "Add role" at bounding box center [624, 191] width 151 height 20
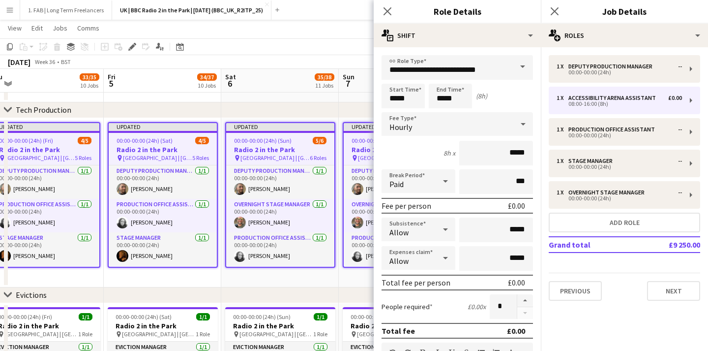
drag, startPoint x: 514, startPoint y: 71, endPoint x: 400, endPoint y: 70, distance: 114.1
click at [400, 70] on div "**********" at bounding box center [457, 67] width 151 height 25
drag, startPoint x: 504, startPoint y: 72, endPoint x: 345, endPoint y: 69, distance: 159.8
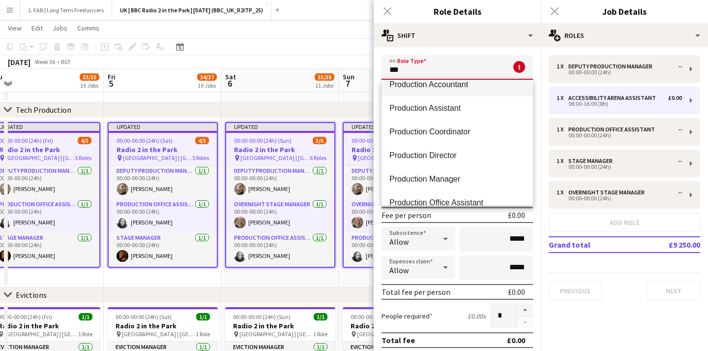
scroll to position [92, 0]
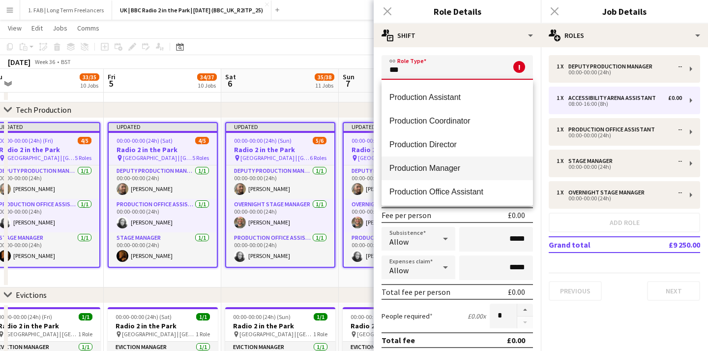
click at [423, 176] on mat-option "Production Manager" at bounding box center [457, 168] width 151 height 24
type input "**********"
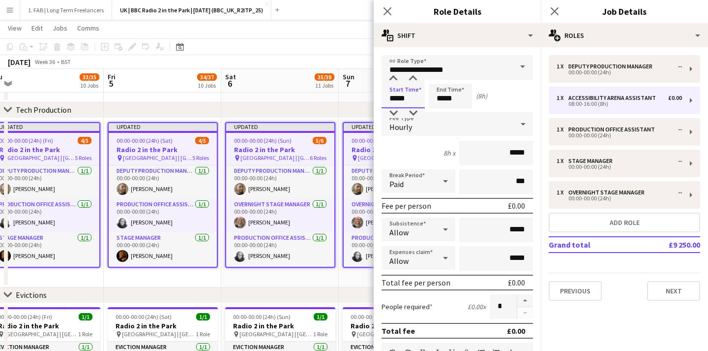
drag, startPoint x: 423, startPoint y: 100, endPoint x: 374, endPoint y: 94, distance: 49.0
click at [374, 94] on form "**********" at bounding box center [457, 335] width 167 height 560
type input "*****"
click at [405, 124] on span "Hourly" at bounding box center [400, 127] width 23 height 10
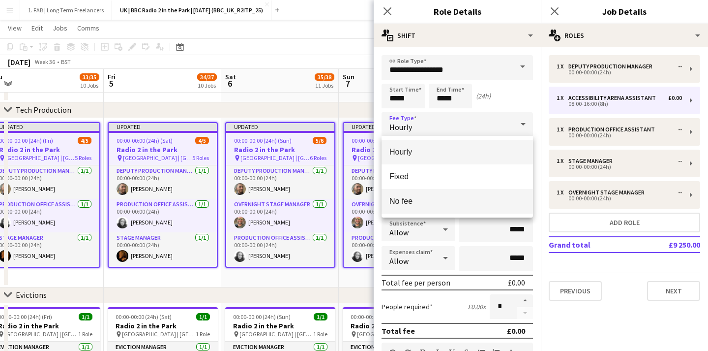
click at [416, 195] on mat-option "No fee" at bounding box center [457, 201] width 151 height 25
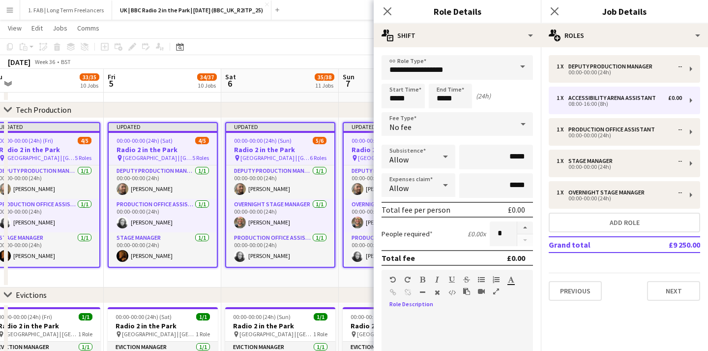
drag, startPoint x: 481, startPoint y: 320, endPoint x: 359, endPoint y: 317, distance: 121.9
click at [424, 275] on button "button" at bounding box center [422, 279] width 7 height 8
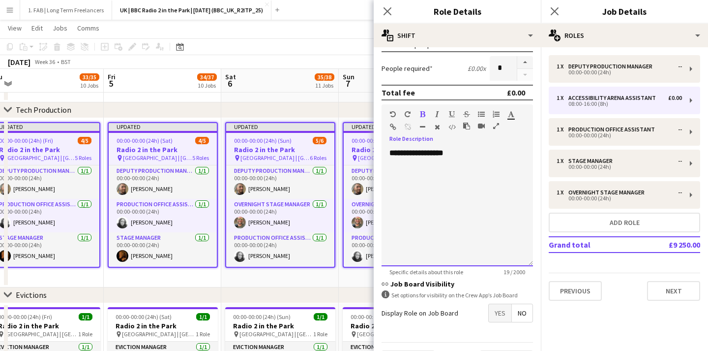
scroll to position [192, 0]
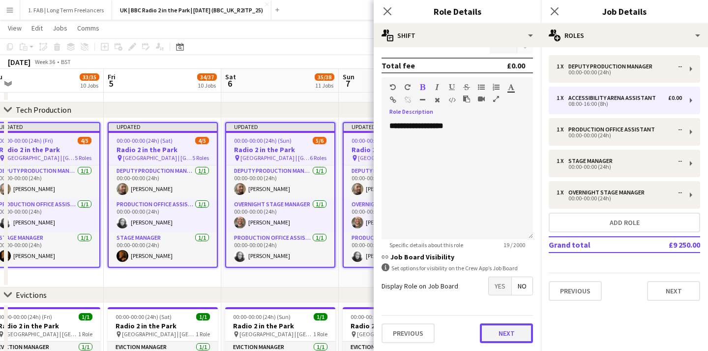
click at [517, 342] on button "Next" at bounding box center [506, 333] width 53 height 20
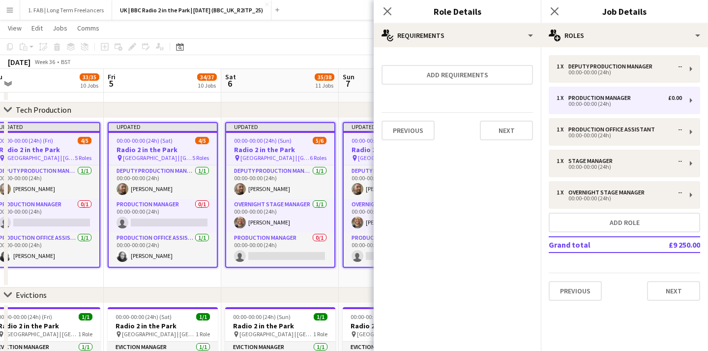
scroll to position [0, 0]
click at [505, 123] on button "Next" at bounding box center [506, 130] width 53 height 20
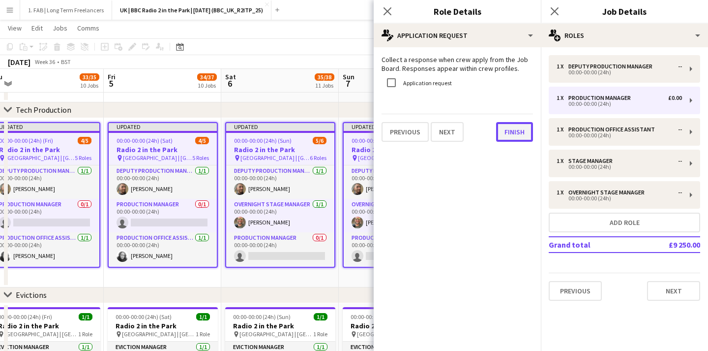
click at [517, 135] on button "Finish" at bounding box center [514, 132] width 37 height 20
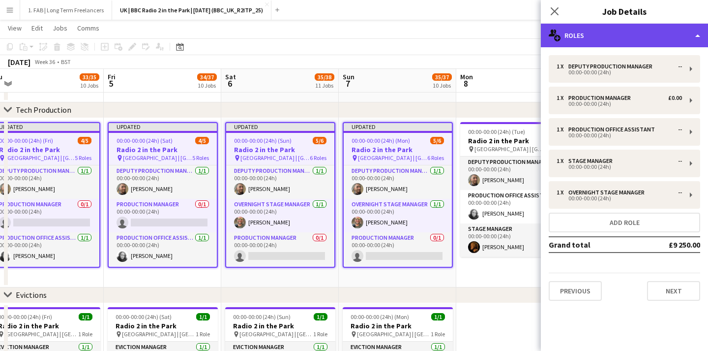
click at [591, 35] on div "multiple-users-add Roles" at bounding box center [624, 36] width 167 height 24
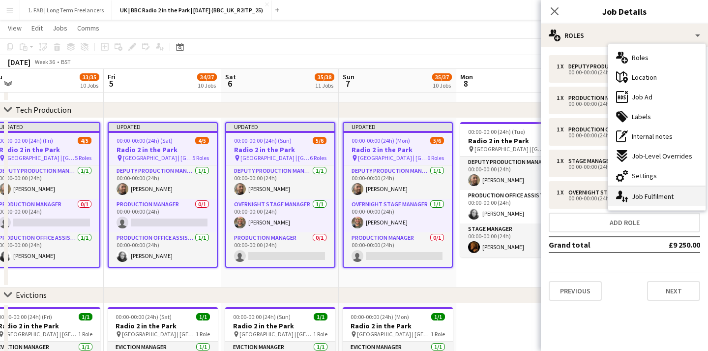
click at [629, 195] on div "single-neutral-actions-up-down Job Fulfilment" at bounding box center [656, 196] width 97 height 20
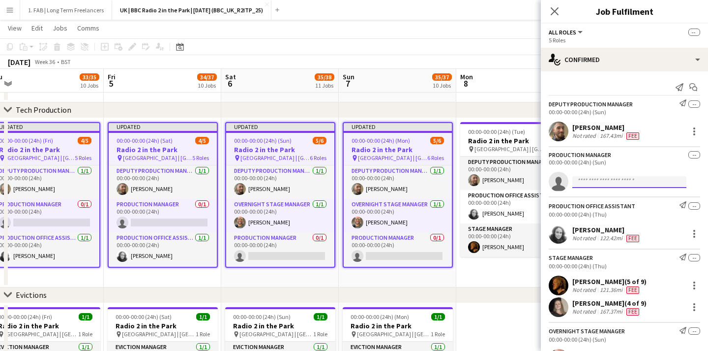
click at [581, 177] on input at bounding box center [629, 182] width 114 height 12
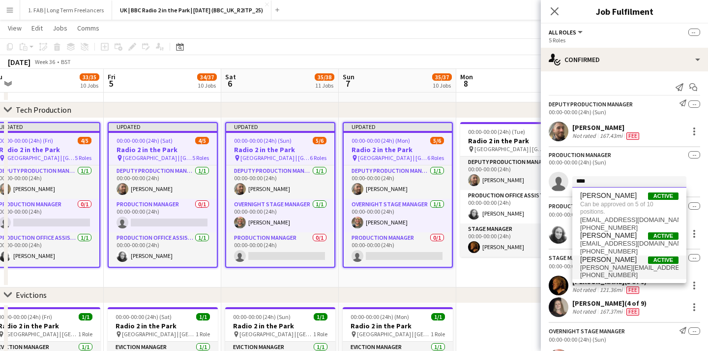
type input "****"
click at [613, 274] on span "+447770650537" at bounding box center [629, 275] width 98 height 8
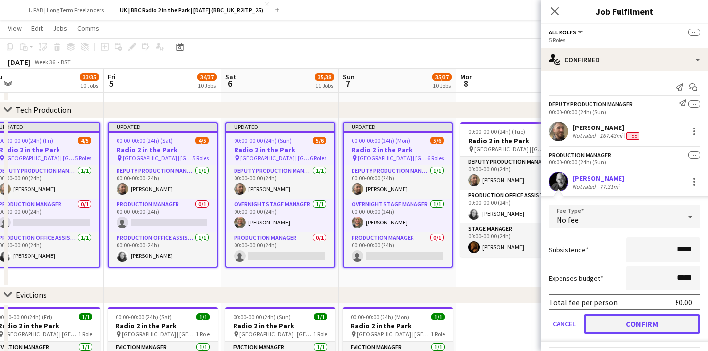
click at [643, 324] on button "Confirm" at bounding box center [642, 324] width 117 height 20
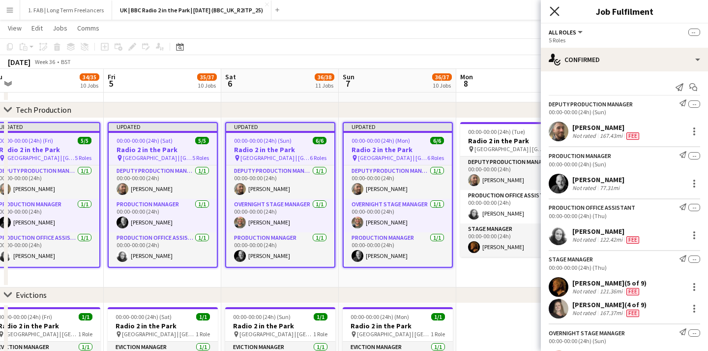
click at [555, 10] on icon "Close pop-in" at bounding box center [554, 10] width 9 height 9
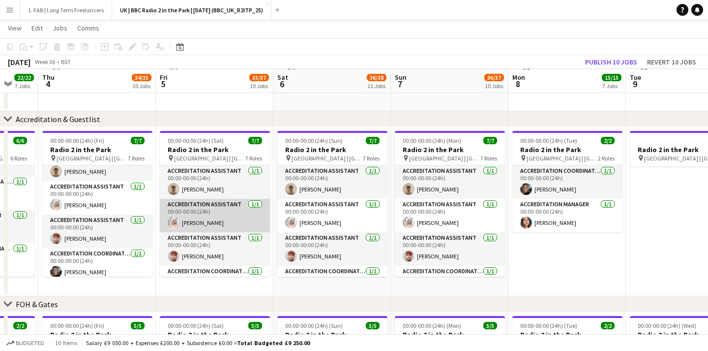
scroll to position [123, 0]
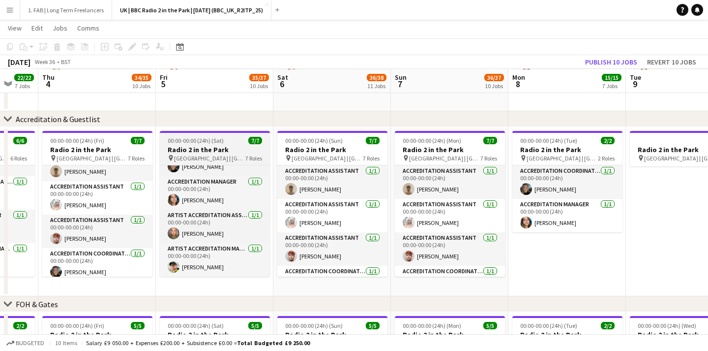
click at [202, 133] on app-job-card "00:00-00:00 (24h) (Sat) 7/7 Radio 2 in the Park pin Hylands Park | Chelmsford, …" at bounding box center [215, 204] width 110 height 146
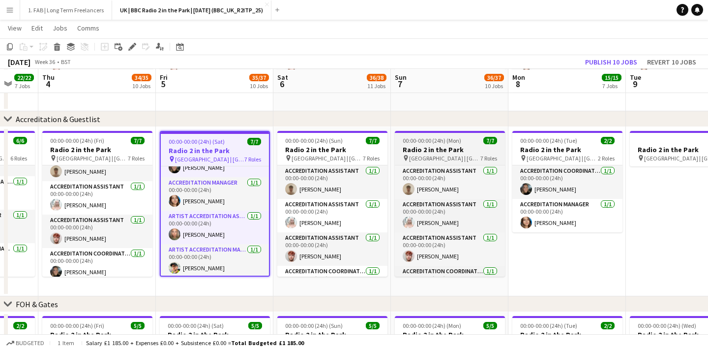
click at [465, 139] on div "00:00-00:00 (24h) (Mon) 7/7" at bounding box center [450, 140] width 110 height 7
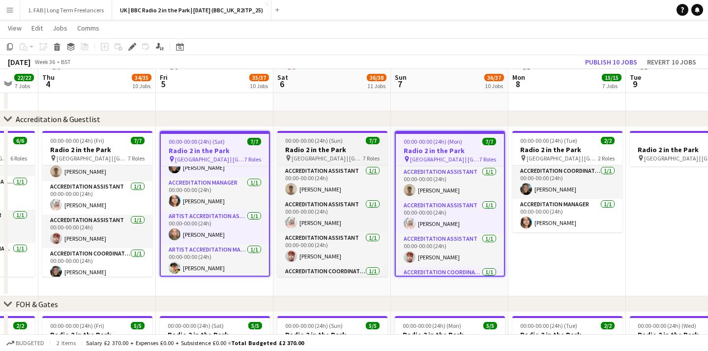
click at [338, 142] on span "00:00-00:00 (24h) (Sun)" at bounding box center [314, 140] width 58 height 7
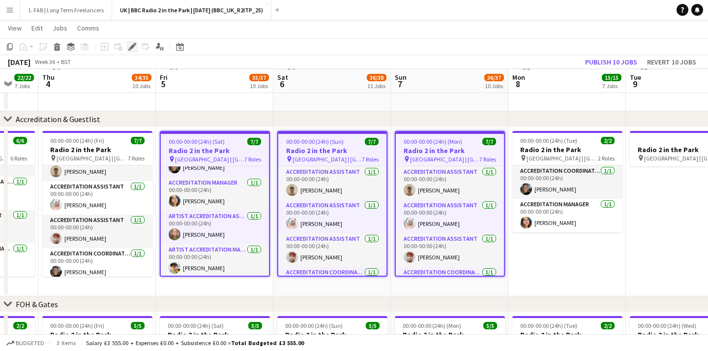
click at [130, 46] on icon "Edit" at bounding box center [132, 47] width 8 height 8
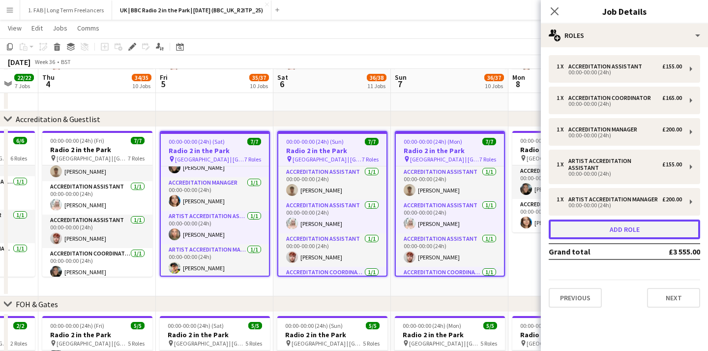
click at [592, 222] on button "Add role" at bounding box center [624, 229] width 151 height 20
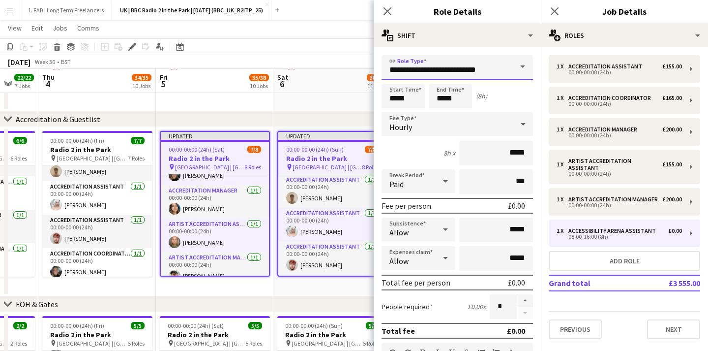
drag, startPoint x: 489, startPoint y: 69, endPoint x: 279, endPoint y: 65, distance: 209.5
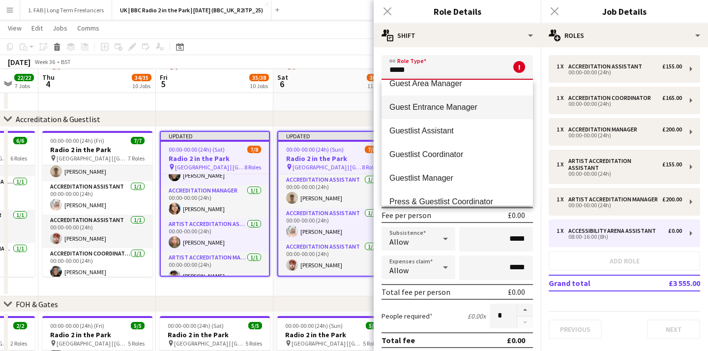
scroll to position [61, 0]
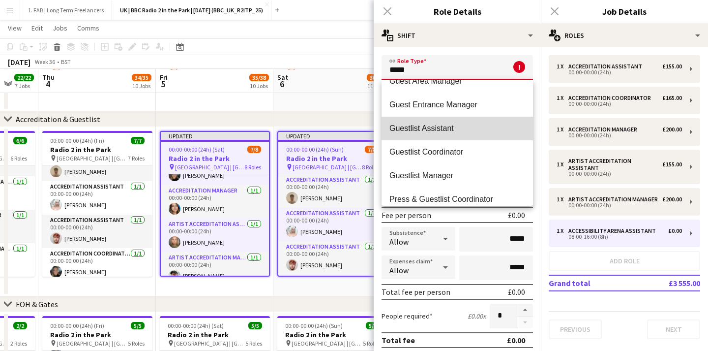
click at [466, 128] on span "Guestlist Assistant" at bounding box center [457, 127] width 136 height 9
type input "**********"
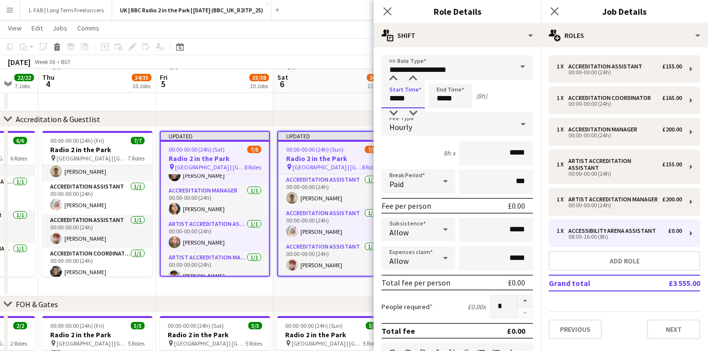
drag, startPoint x: 412, startPoint y: 97, endPoint x: 349, endPoint y: 97, distance: 63.4
type input "*****"
click at [408, 132] on div "Hourly" at bounding box center [448, 124] width 132 height 24
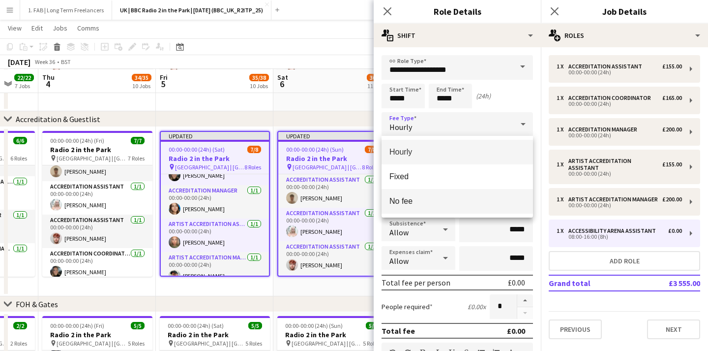
click at [417, 203] on span "No fee" at bounding box center [457, 200] width 136 height 9
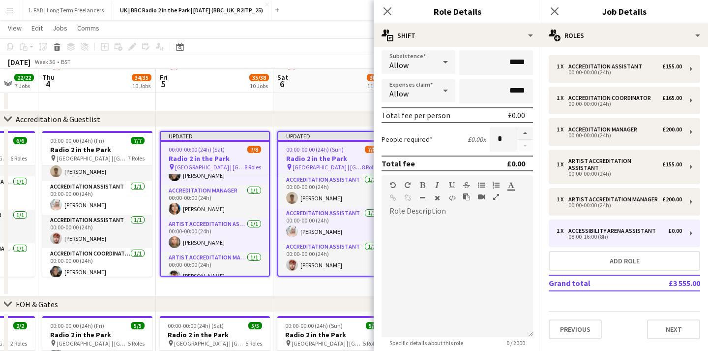
scroll to position [118, 0]
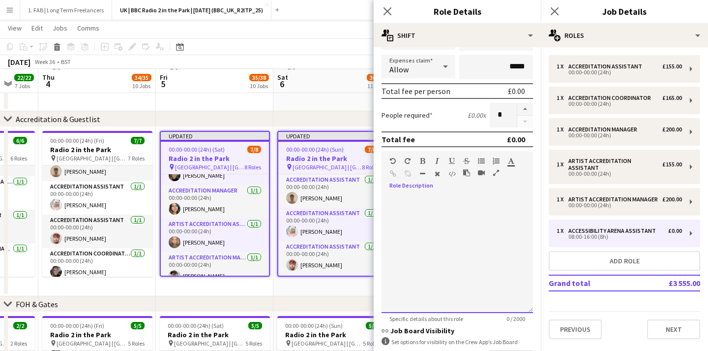
click at [417, 235] on div at bounding box center [457, 254] width 151 height 118
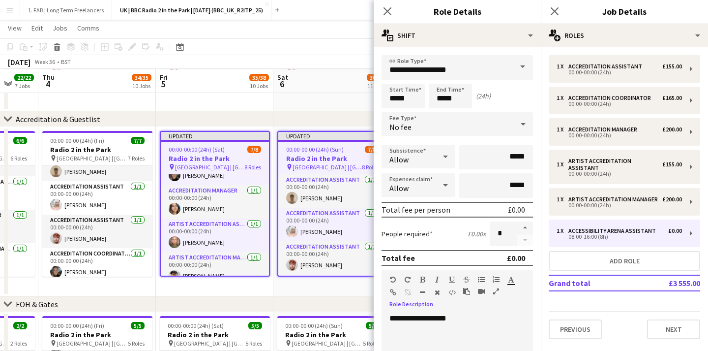
drag, startPoint x: 472, startPoint y: 323, endPoint x: 358, endPoint y: 315, distance: 114.4
click at [427, 280] on div at bounding box center [448, 281] width 59 height 12
click at [423, 278] on icon "button" at bounding box center [422, 279] width 5 height 7
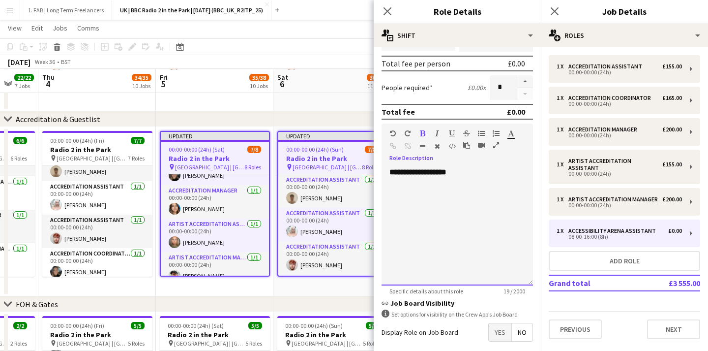
scroll to position [192, 0]
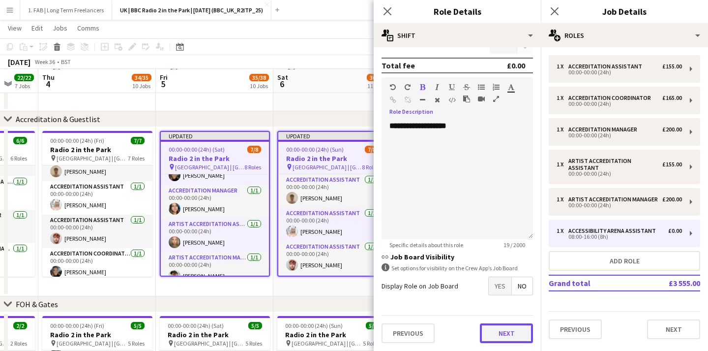
click at [497, 329] on button "Next" at bounding box center [506, 333] width 53 height 20
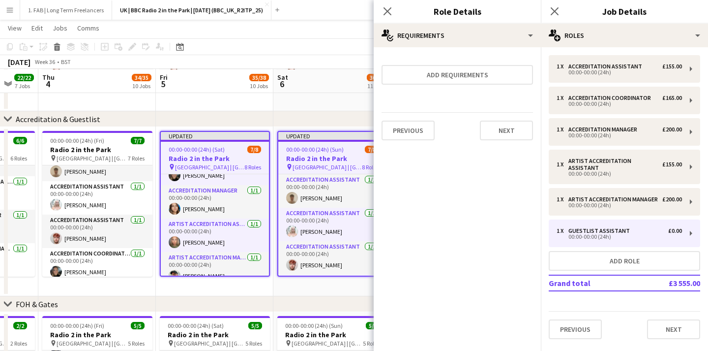
scroll to position [0, 0]
click at [507, 121] on button "Next" at bounding box center [506, 130] width 53 height 20
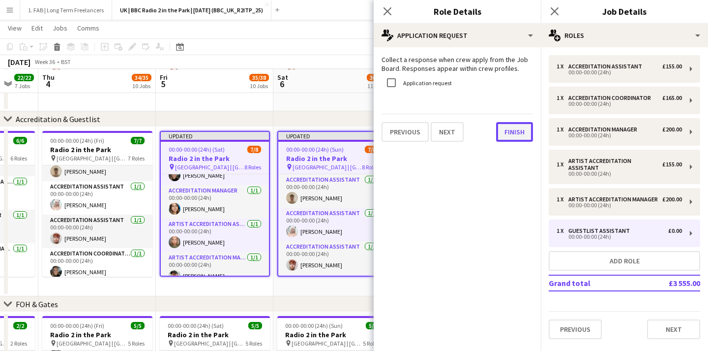
click at [511, 135] on button "Finish" at bounding box center [514, 132] width 37 height 20
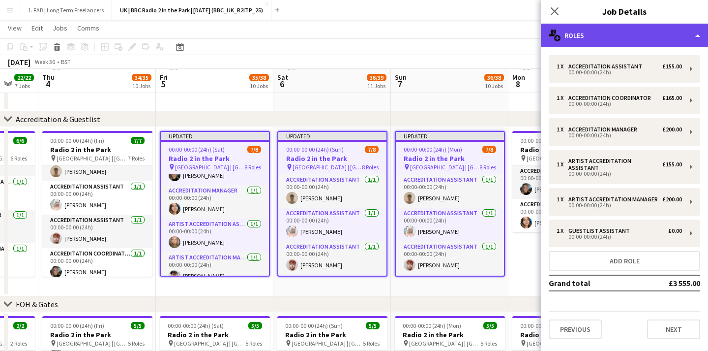
click at [621, 28] on div "multiple-users-add Roles" at bounding box center [624, 36] width 167 height 24
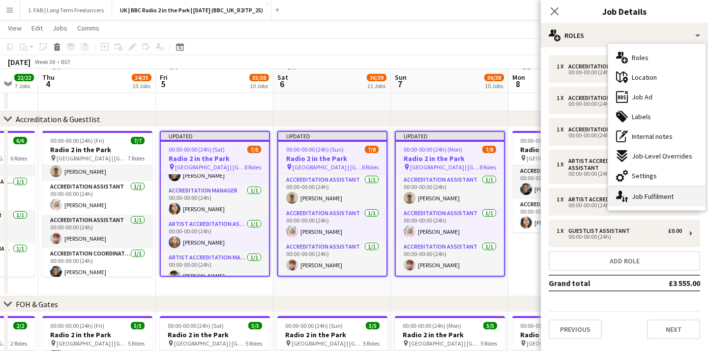
click at [646, 192] on div "single-neutral-actions-up-down Job Fulfilment" at bounding box center [656, 196] width 97 height 20
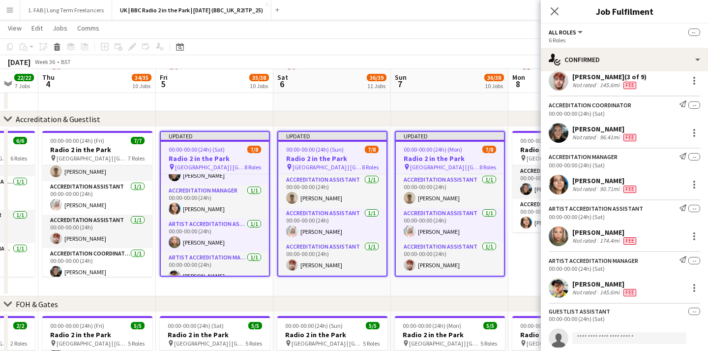
scroll to position [119, 0]
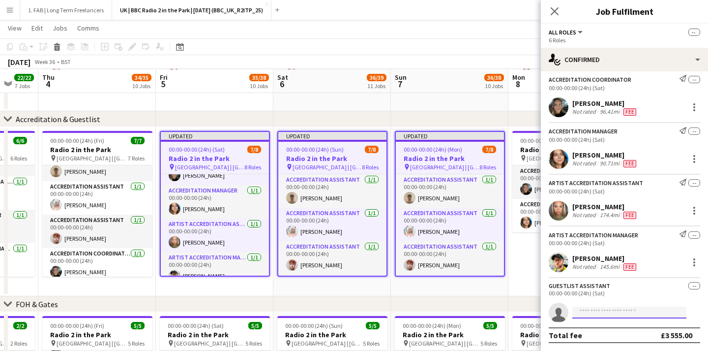
click at [595, 311] on input at bounding box center [629, 312] width 114 height 12
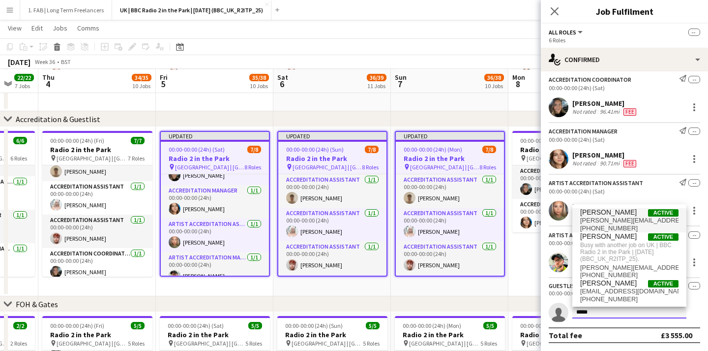
type input "*****"
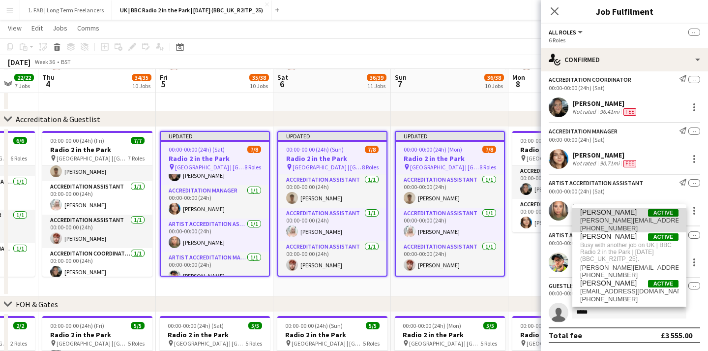
click at [616, 210] on span "Lewis Foley" at bounding box center [608, 212] width 57 height 8
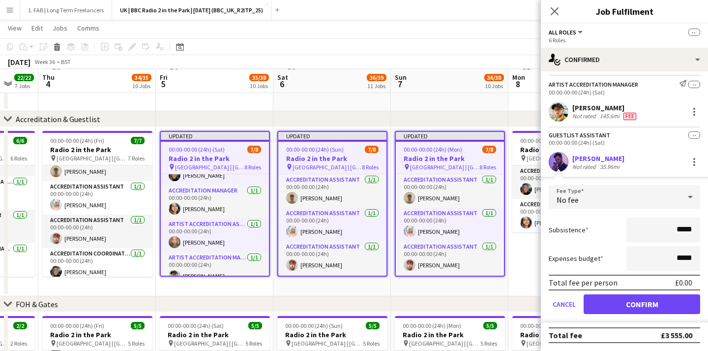
click at [634, 294] on form "Fee Type No fee Subsistence ***** Expenses budget ***** Total fee per person £0…" at bounding box center [624, 253] width 167 height 137
click at [636, 303] on button "Confirm" at bounding box center [642, 304] width 117 height 20
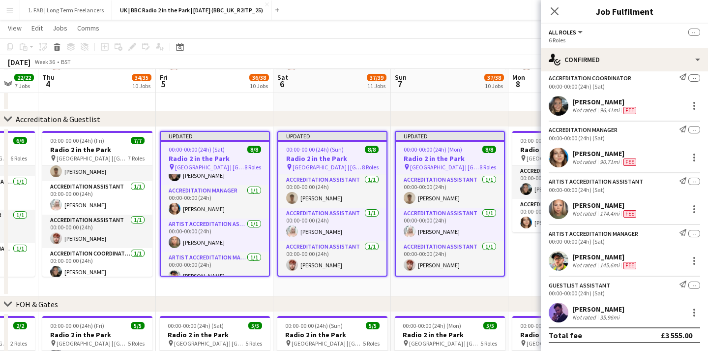
scroll to position [121, 0]
click at [553, 10] on icon at bounding box center [554, 10] width 9 height 9
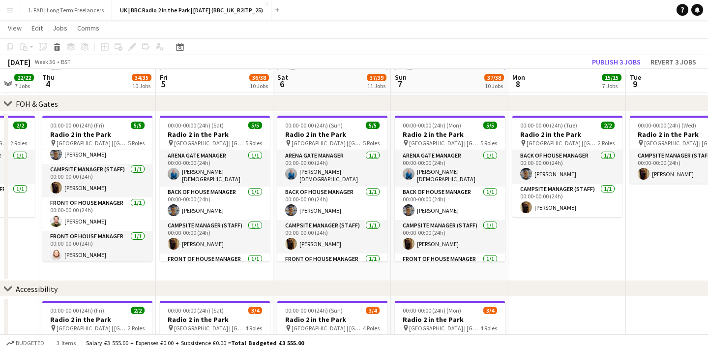
scroll to position [311, 0]
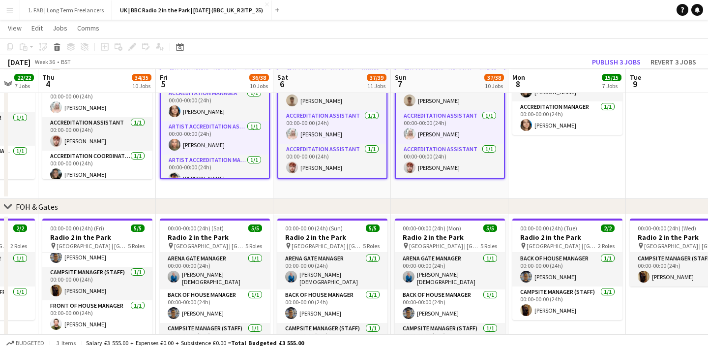
click at [558, 158] on app-date-cell "00:00-00:00 (24h) (Tue) 2/2 Radio 2 in the Park pin Hylands Park | Chelmsford, …" at bounding box center [566, 113] width 117 height 169
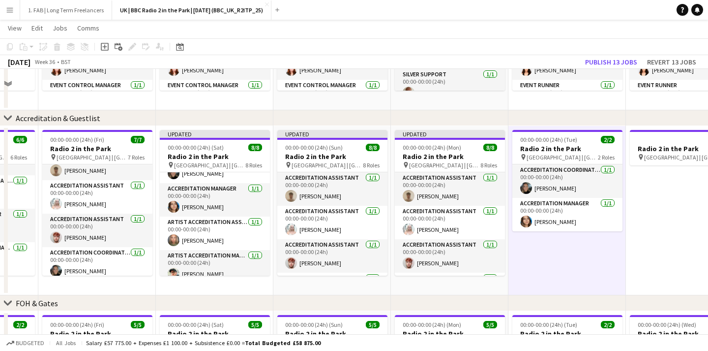
scroll to position [161, 0]
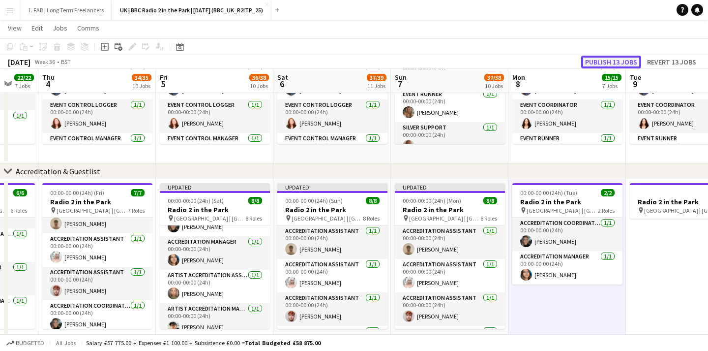
click at [617, 58] on button "Publish 13 jobs" at bounding box center [611, 62] width 60 height 13
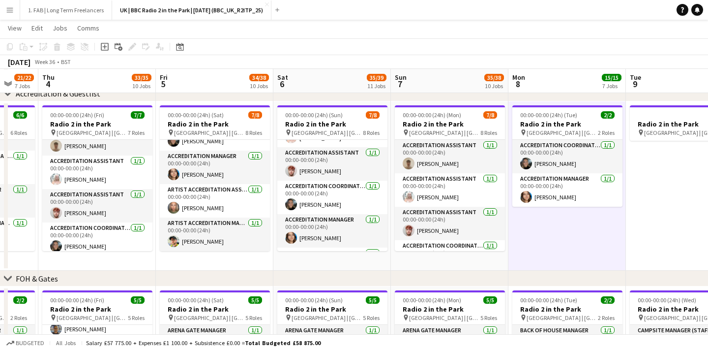
scroll to position [56, 0]
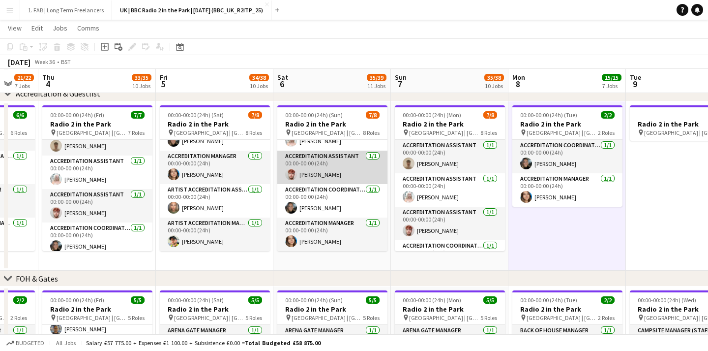
click at [315, 155] on app-card-role "Accreditation Assistant 1/1 00:00-00:00 (24h) Benjamin Pryor" at bounding box center [332, 166] width 110 height 33
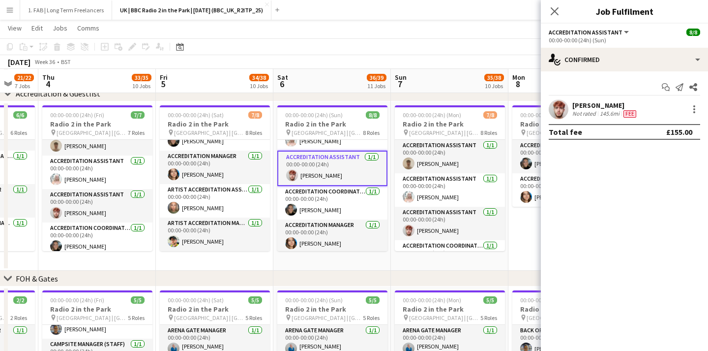
click at [558, 106] on app-user-avatar at bounding box center [559, 109] width 20 height 20
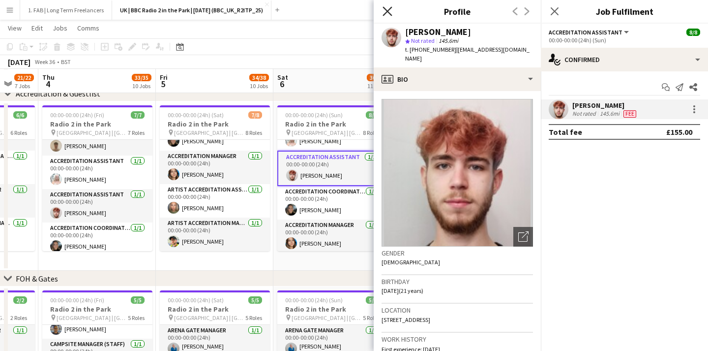
click at [386, 14] on icon "Close pop-in" at bounding box center [386, 10] width 9 height 9
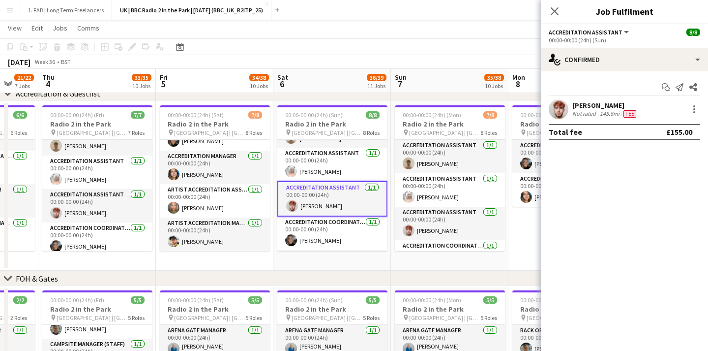
scroll to position [0, 0]
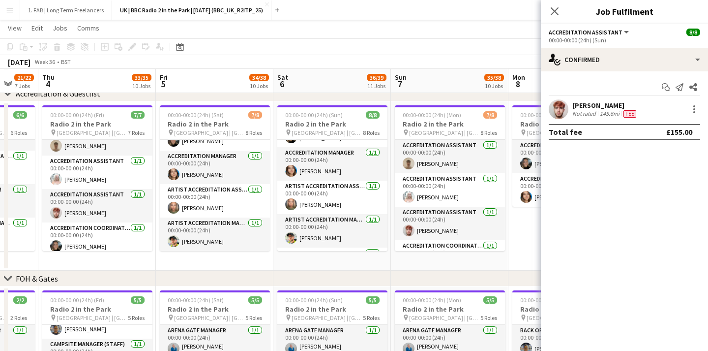
click at [326, 235] on app-card-role "Artist Accreditation Manager 1/1 00:00-00:00 (24h) Mark Pryor" at bounding box center [332, 230] width 110 height 33
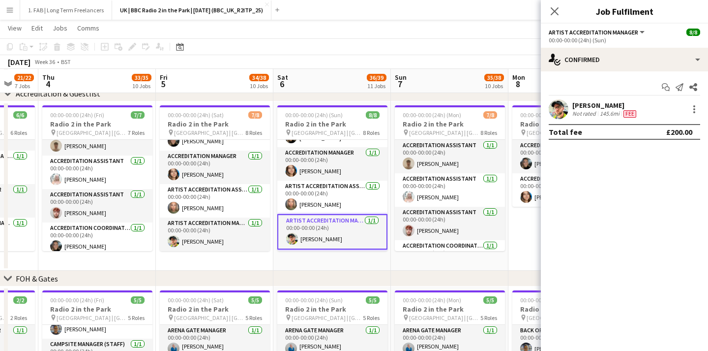
click at [570, 111] on div "Mark Pryor Not rated 145.6mi Fee" at bounding box center [624, 109] width 167 height 20
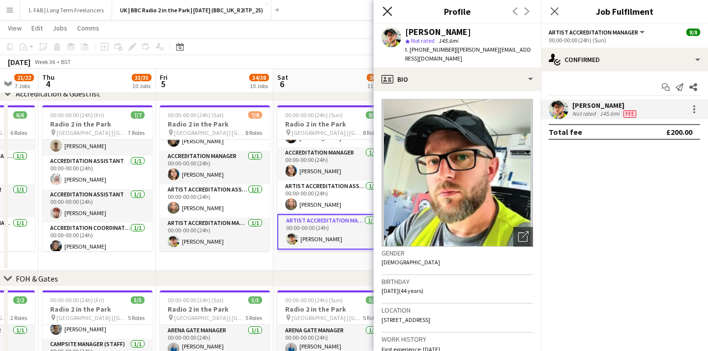
click at [386, 10] on icon at bounding box center [386, 10] width 9 height 9
